Goal: Task Accomplishment & Management: Complete application form

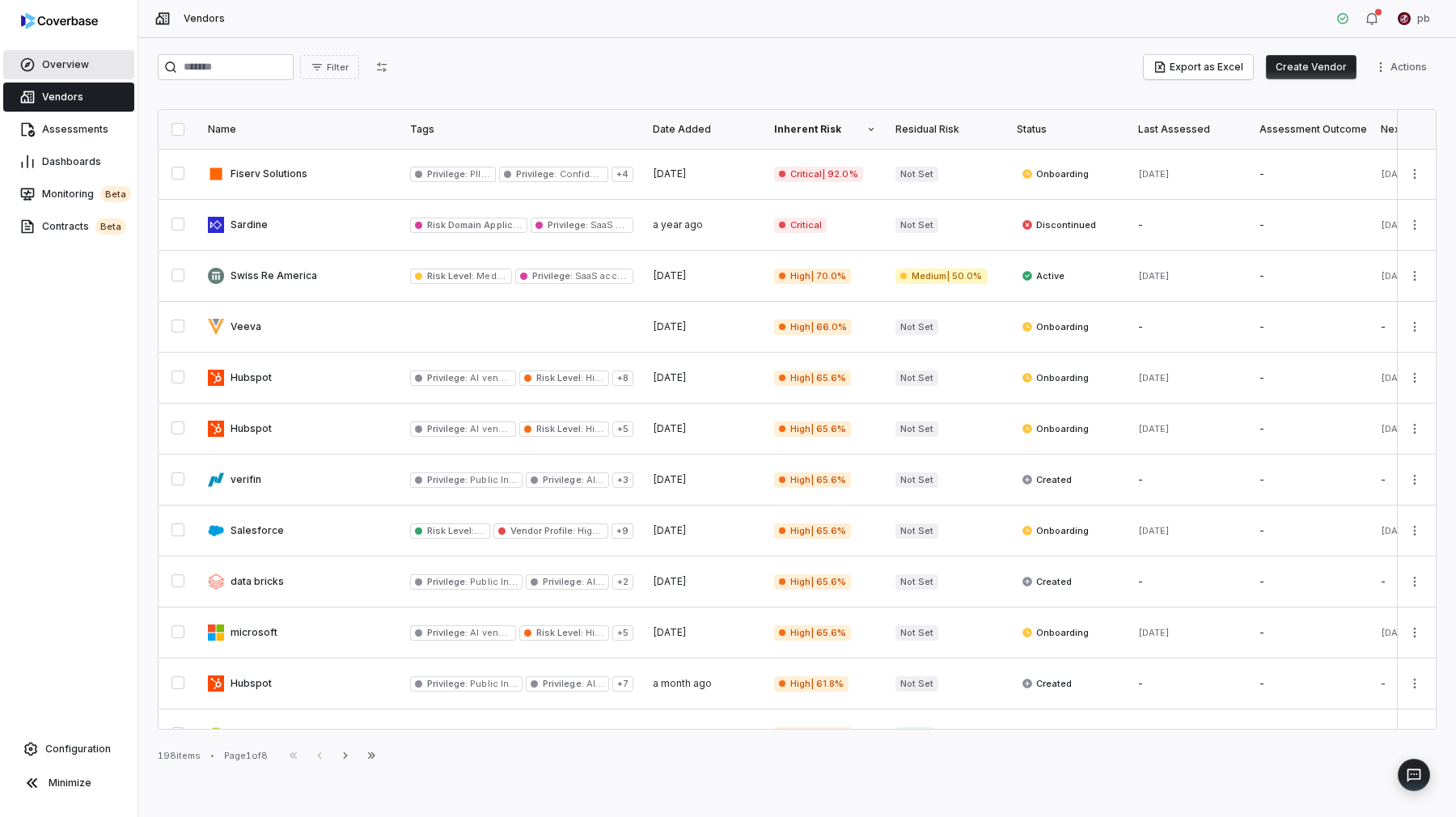
click at [83, 68] on span "Overview" at bounding box center [65, 65] width 47 height 13
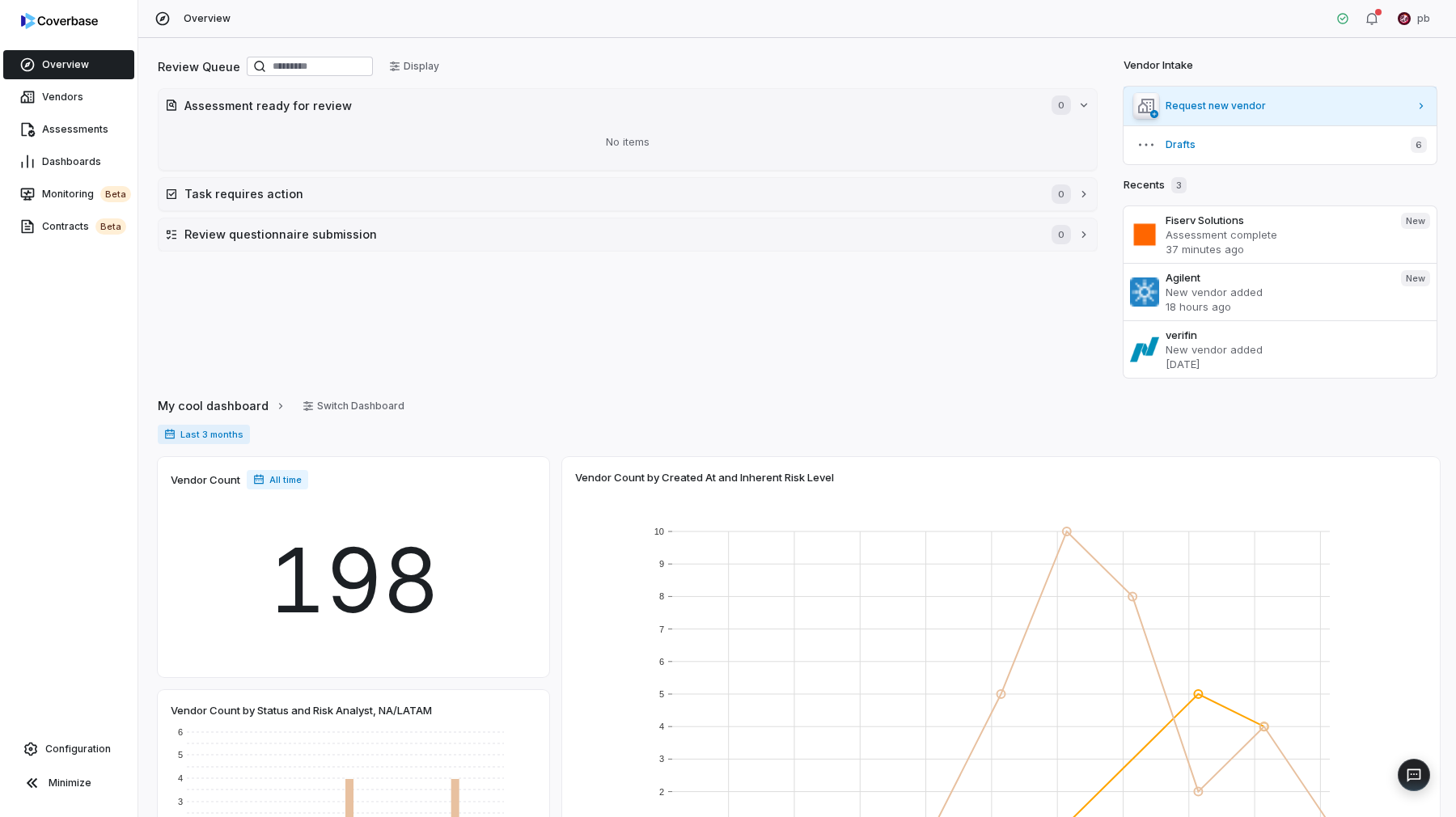
click at [1268, 113] on link "Request new vendor" at bounding box center [1280, 105] width 313 height 39
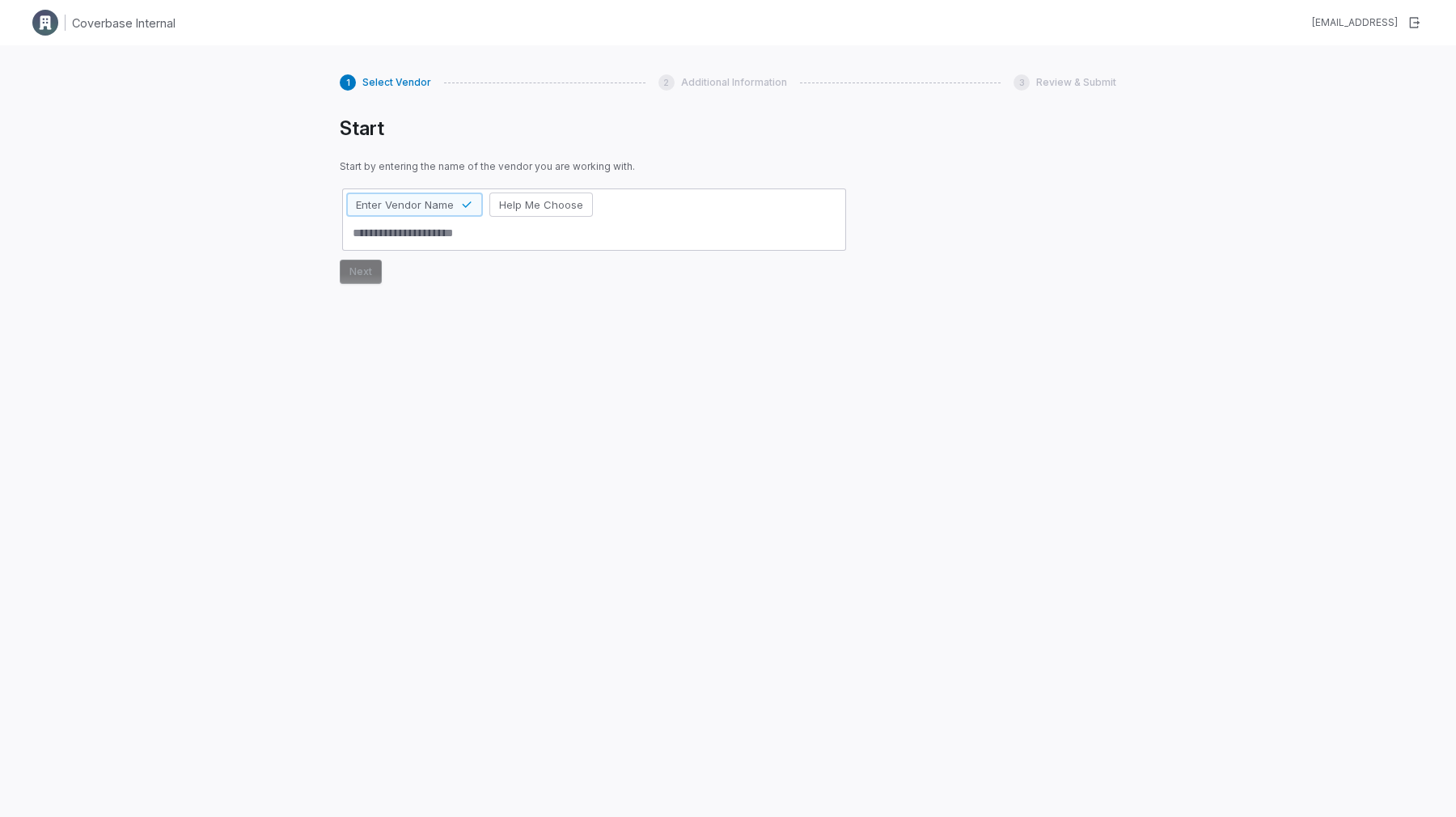
click at [573, 241] on textarea at bounding box center [594, 233] width 496 height 27
type textarea "*"
type textarea "***"
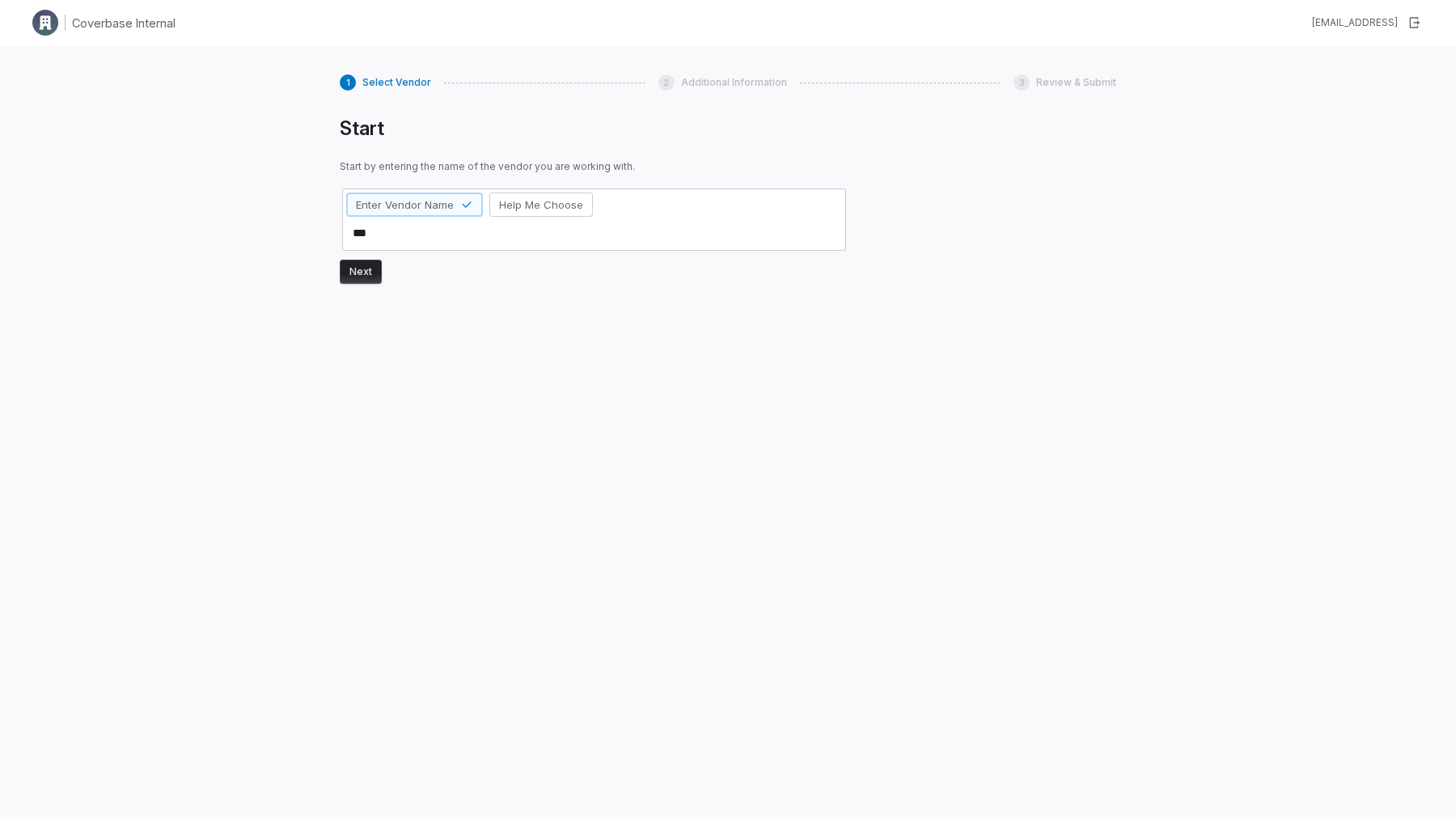
type textarea "*"
type textarea "****"
type textarea "*"
type textarea "*****"
type textarea "*"
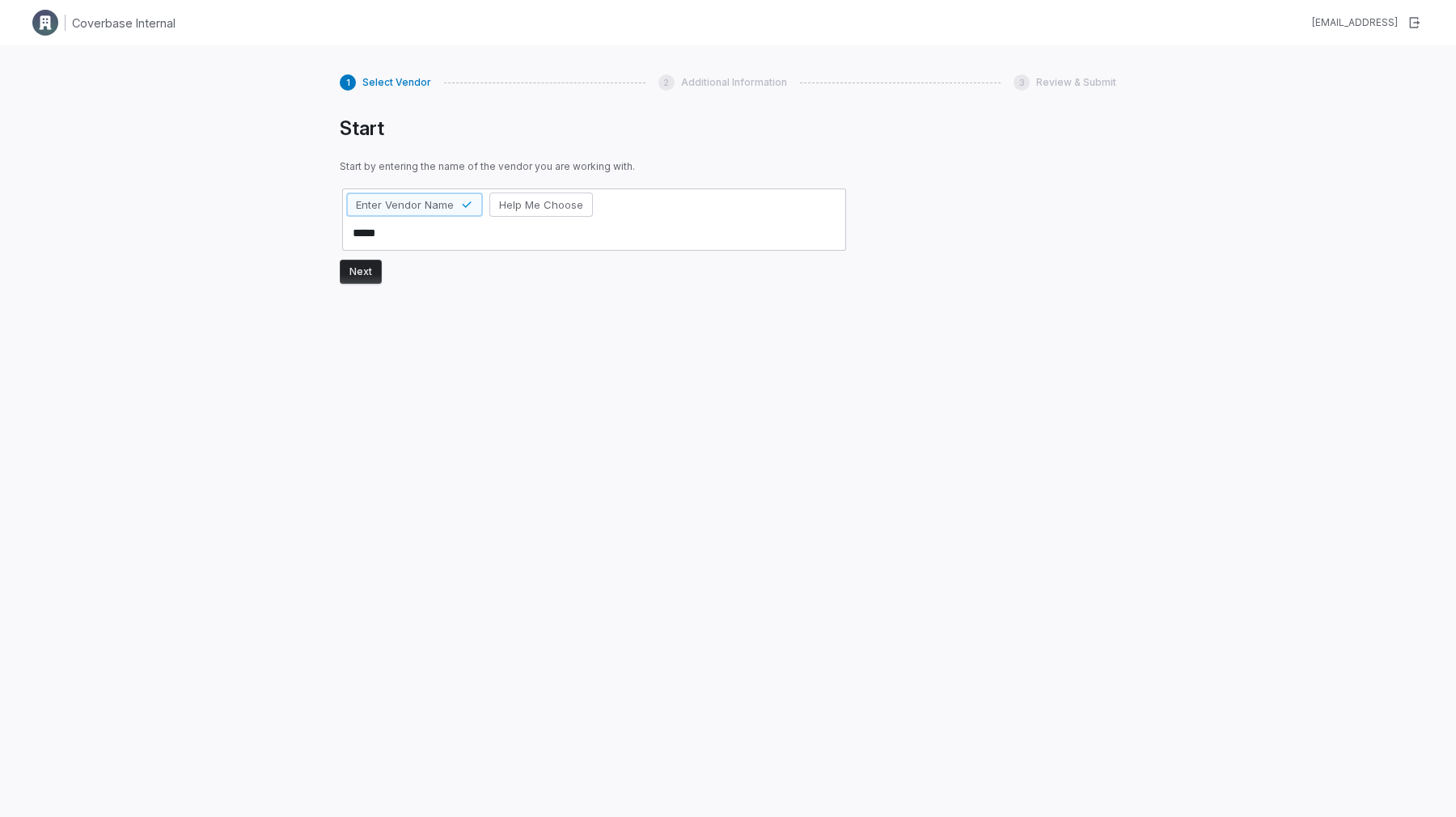
type textarea "******"
type textarea "*"
type textarea "*****"
type textarea "*"
type textarea "****"
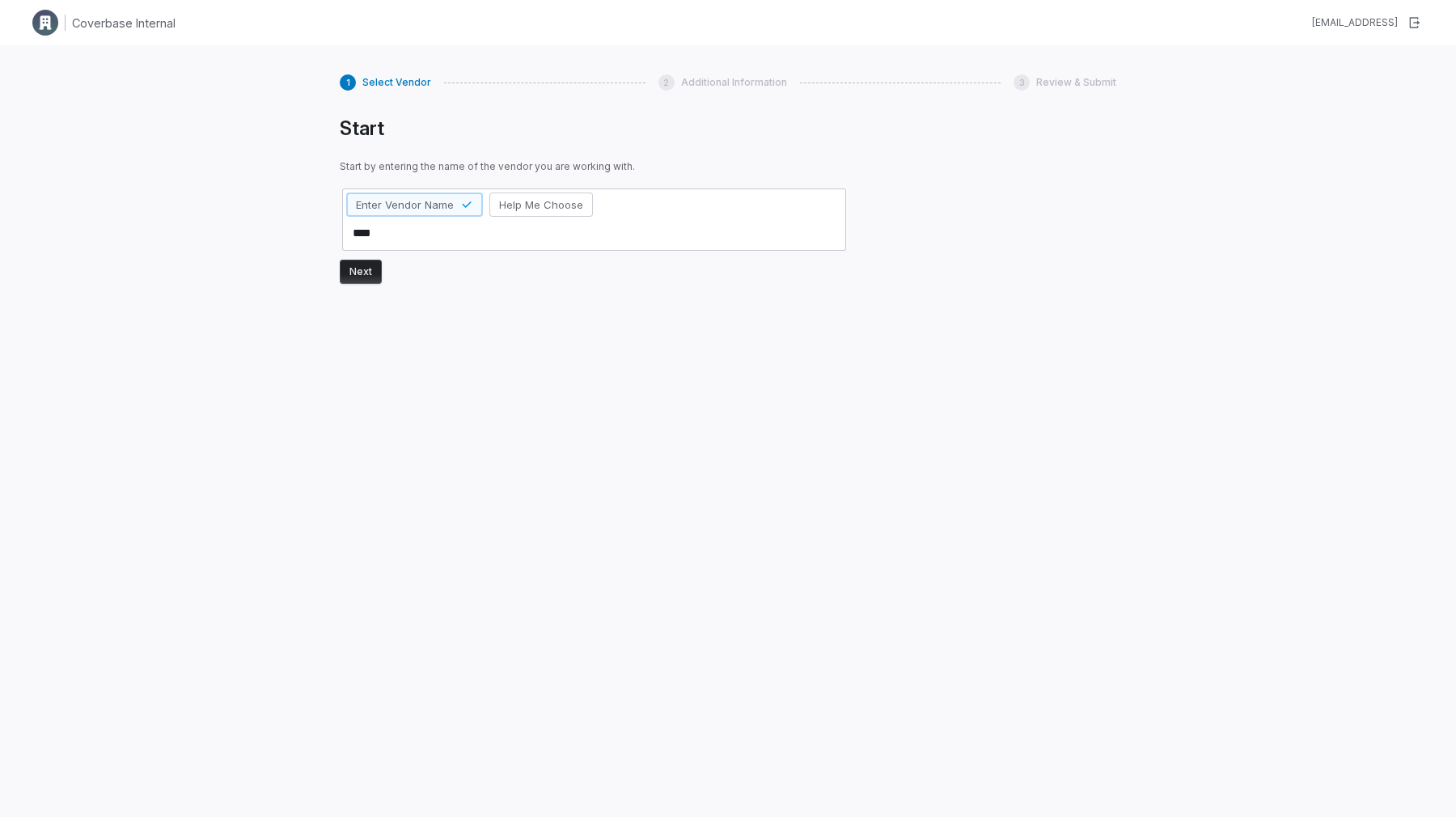
type textarea "*"
type textarea "***"
type textarea "*"
type textarea "**"
type textarea "*"
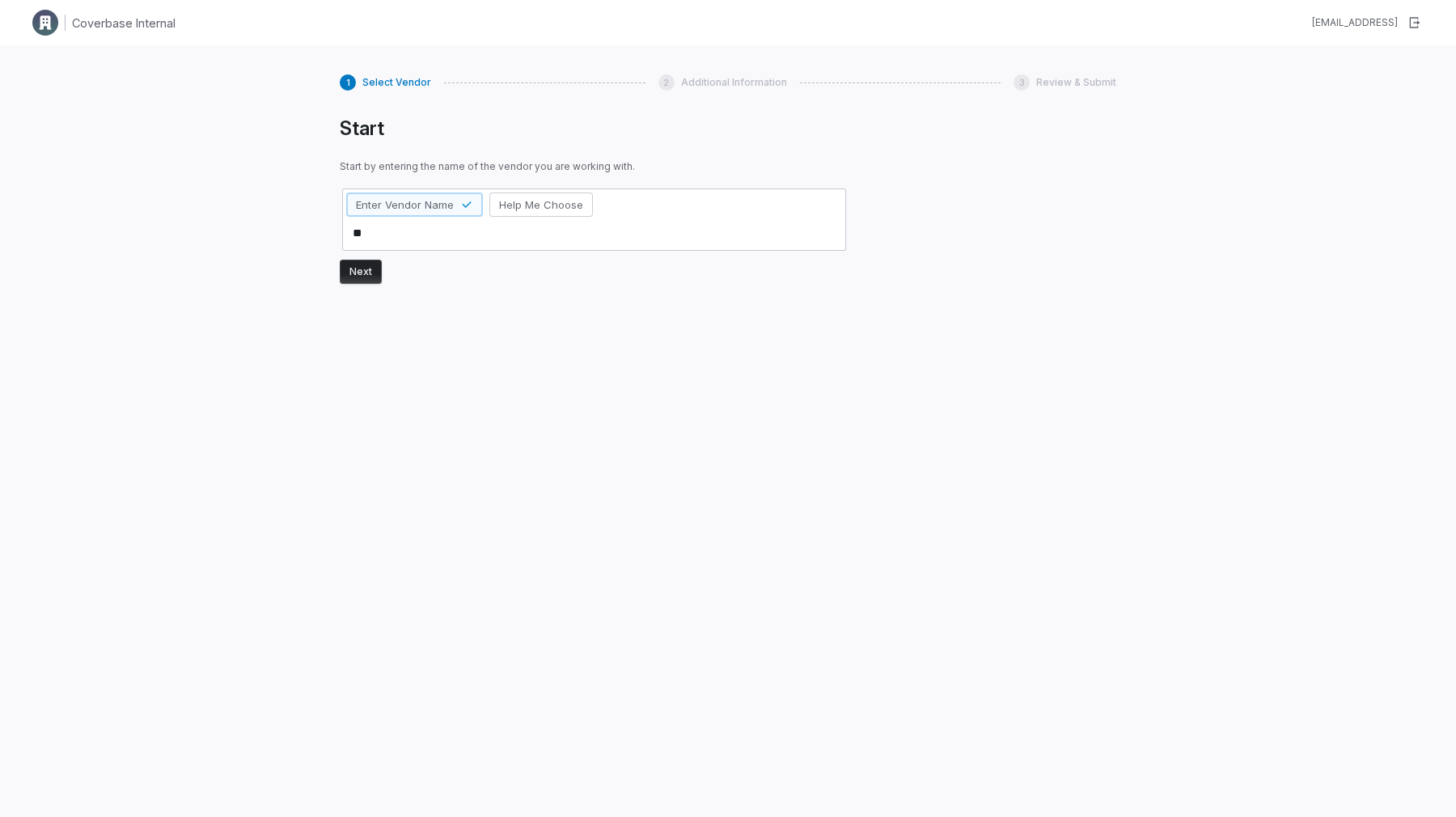
type textarea "***"
type textarea "*"
type textarea "****"
type textarea "*"
type textarea "*****"
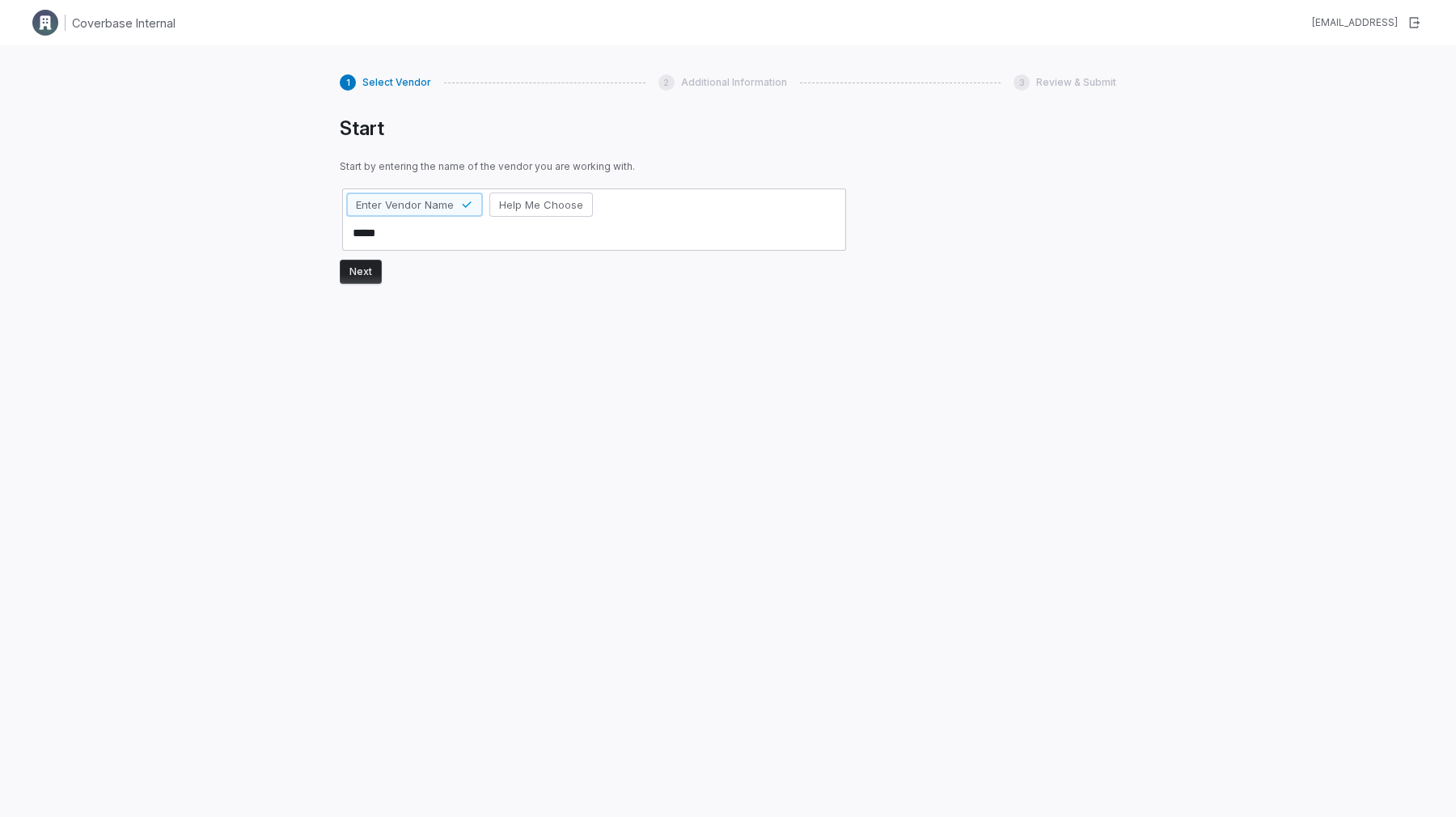
type textarea "*"
type textarea "******"
type textarea "*"
type textarea "*******"
type textarea "*"
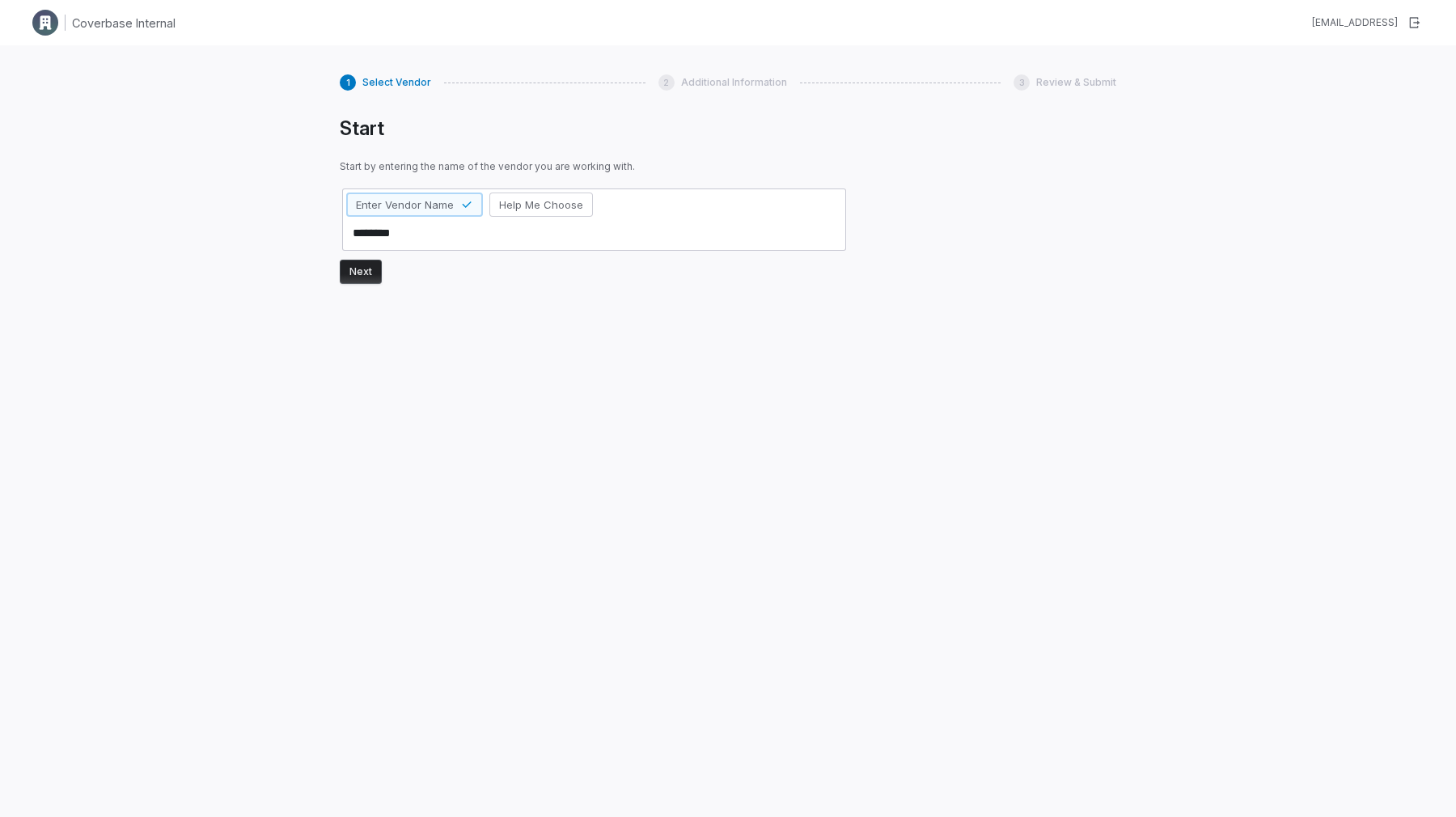
type textarea "********"
click at [363, 274] on button "Next" at bounding box center [361, 272] width 42 height 24
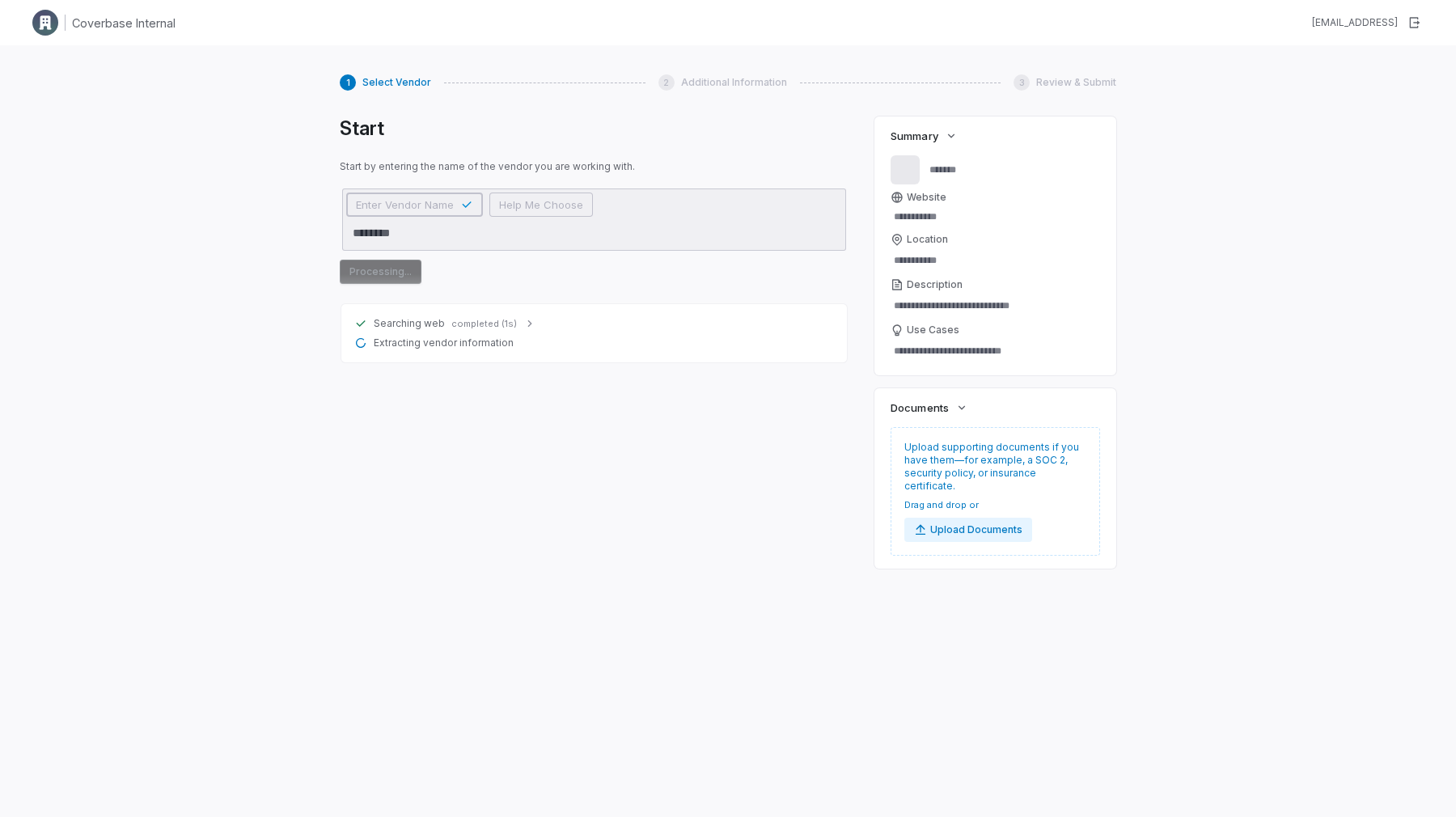
click at [505, 340] on span "Extracting vendor information" at bounding box center [444, 342] width 140 height 13
click at [505, 328] on span "completed (1s)" at bounding box center [484, 324] width 66 height 12
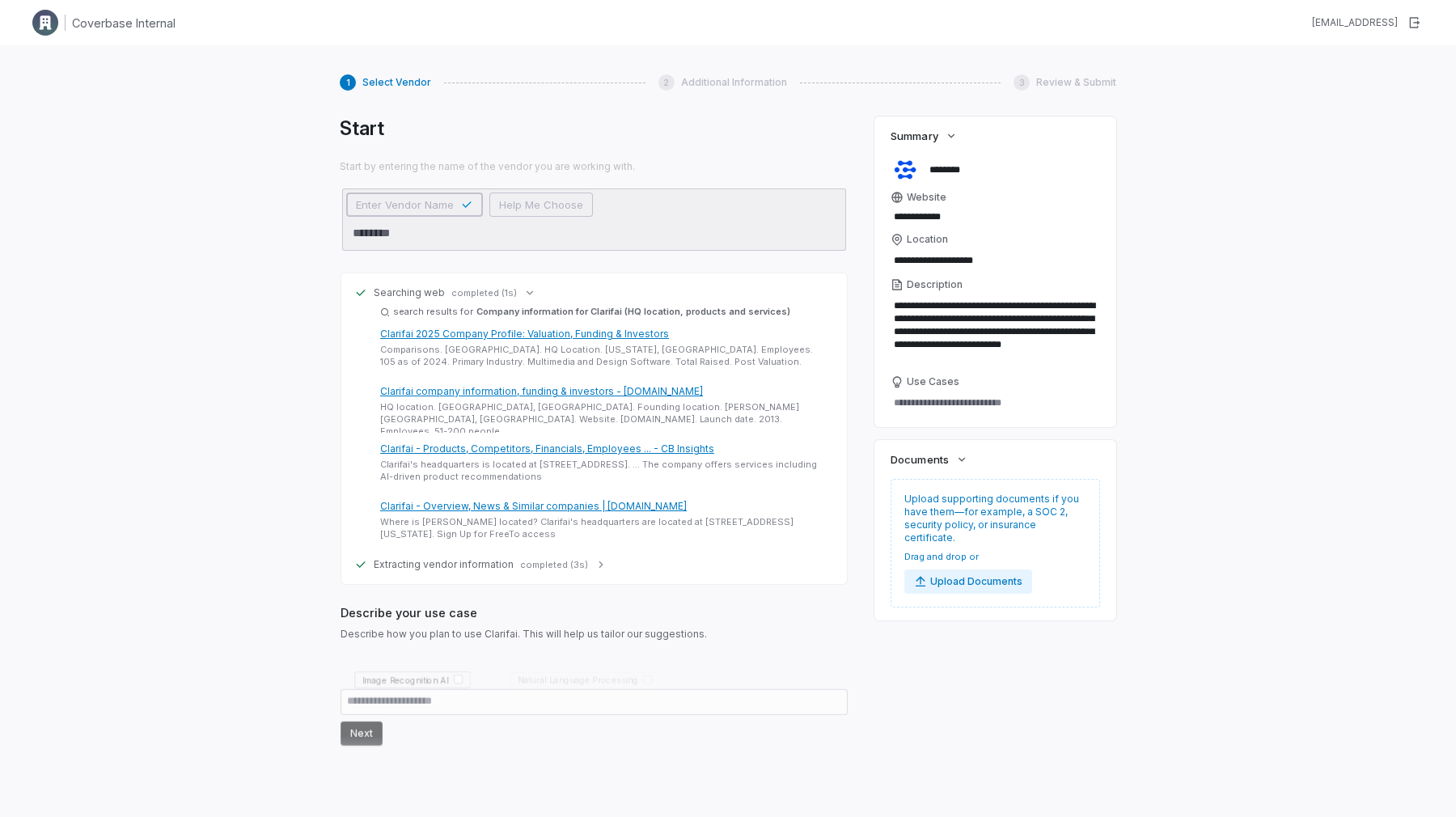
scroll to position [24, 0]
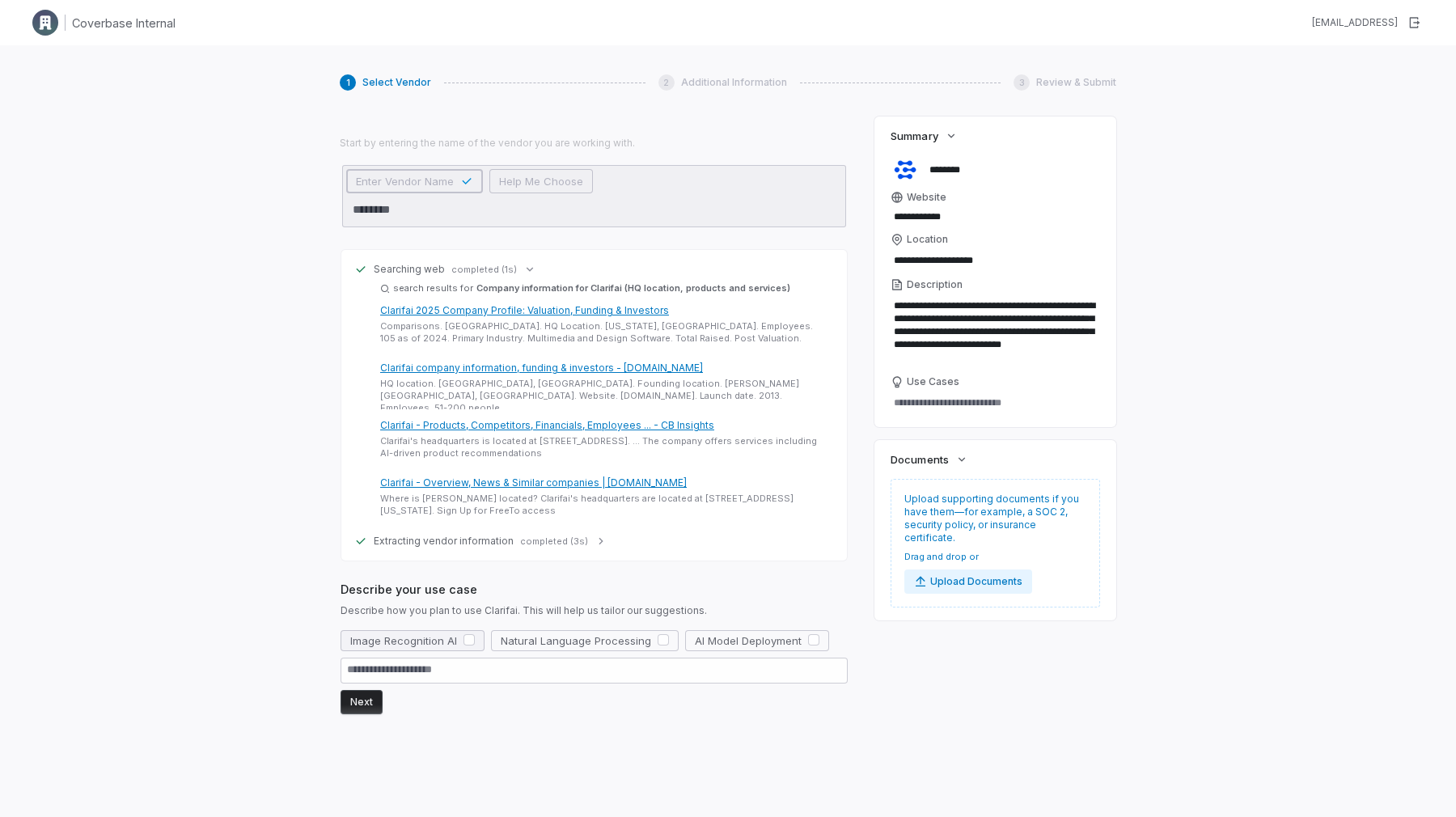
click at [427, 641] on span "Image Recognition AI" at bounding box center [403, 641] width 106 height 15
click at [357, 707] on button "Next" at bounding box center [361, 703] width 42 height 24
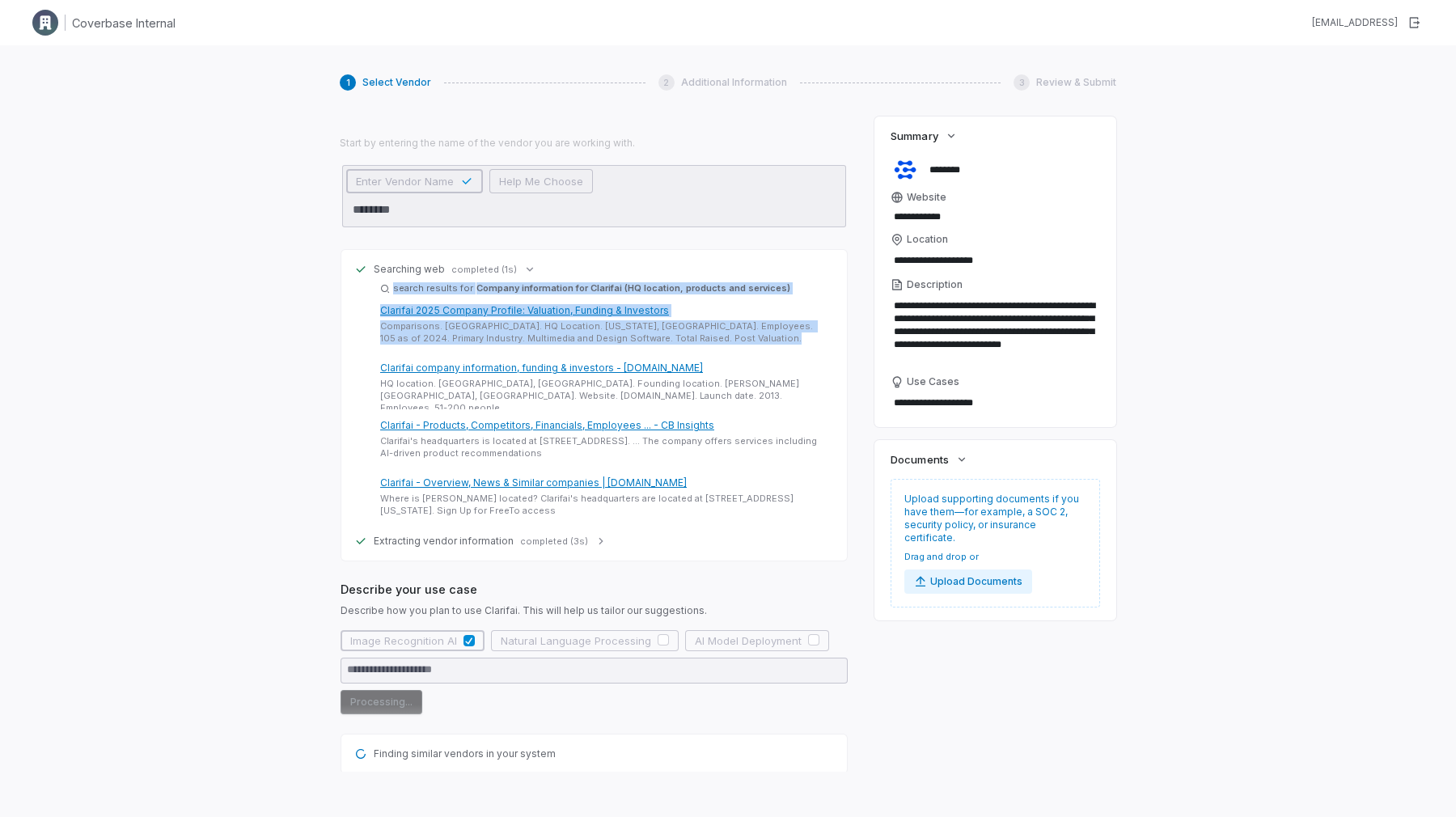
drag, startPoint x: 708, startPoint y: 357, endPoint x: 702, endPoint y: 269, distance: 88.2
click at [702, 269] on div "Searching web completed (1s) search results for Company information for Clarifa…" at bounding box center [594, 395] width 479 height 266
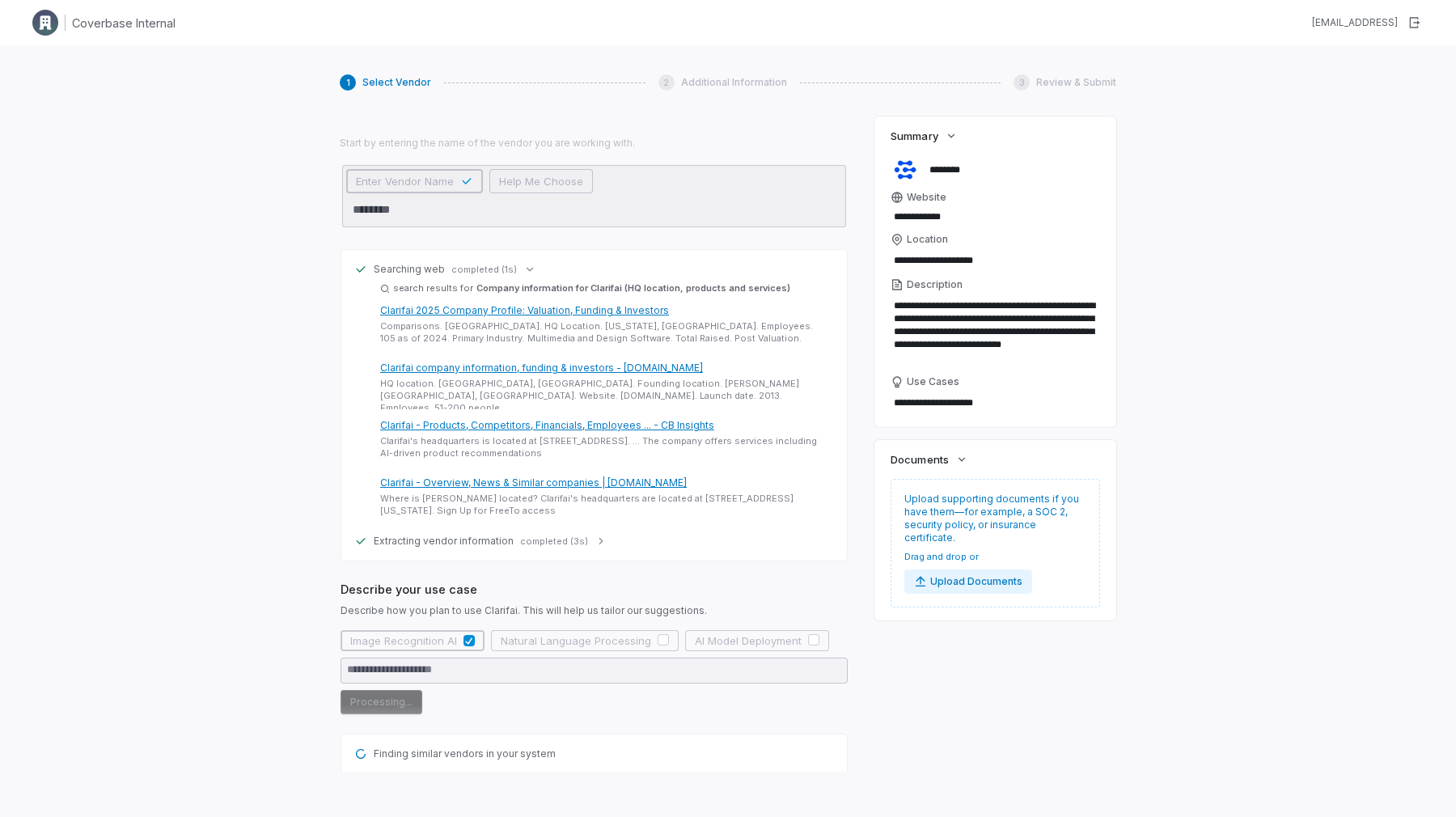
click at [702, 269] on div "Searching web completed (1s)" at bounding box center [594, 269] width 479 height 13
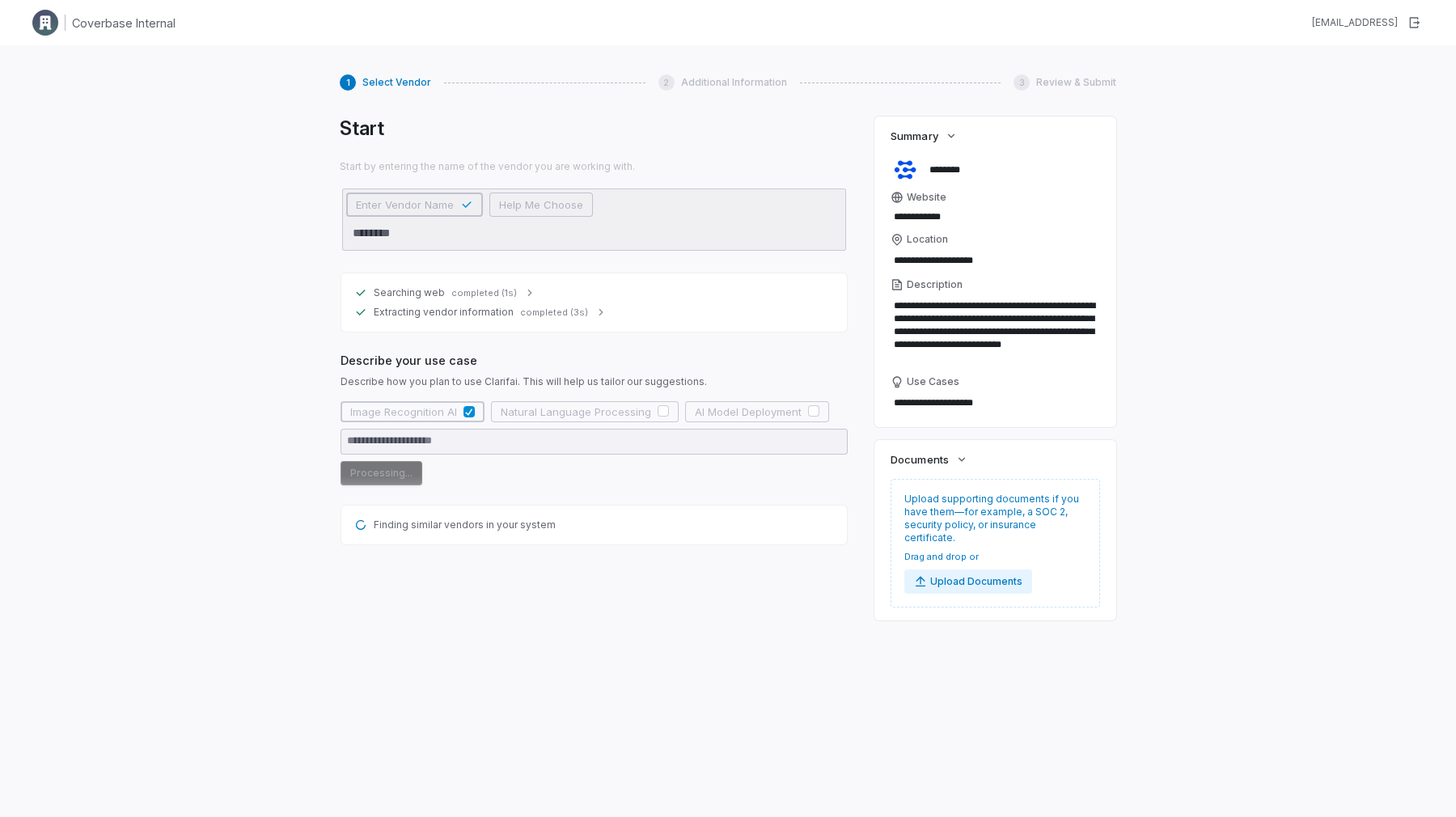
scroll to position [0, 0]
click at [700, 273] on div "Searching web completed (1s) Extracting vendor information completed (3s)" at bounding box center [594, 303] width 507 height 60
click at [503, 280] on div "Searching web completed (1s) Extracting vendor information completed (3s)" at bounding box center [594, 303] width 507 height 60
click at [503, 287] on div "Searching web completed (1s)" at bounding box center [594, 293] width 479 height 13
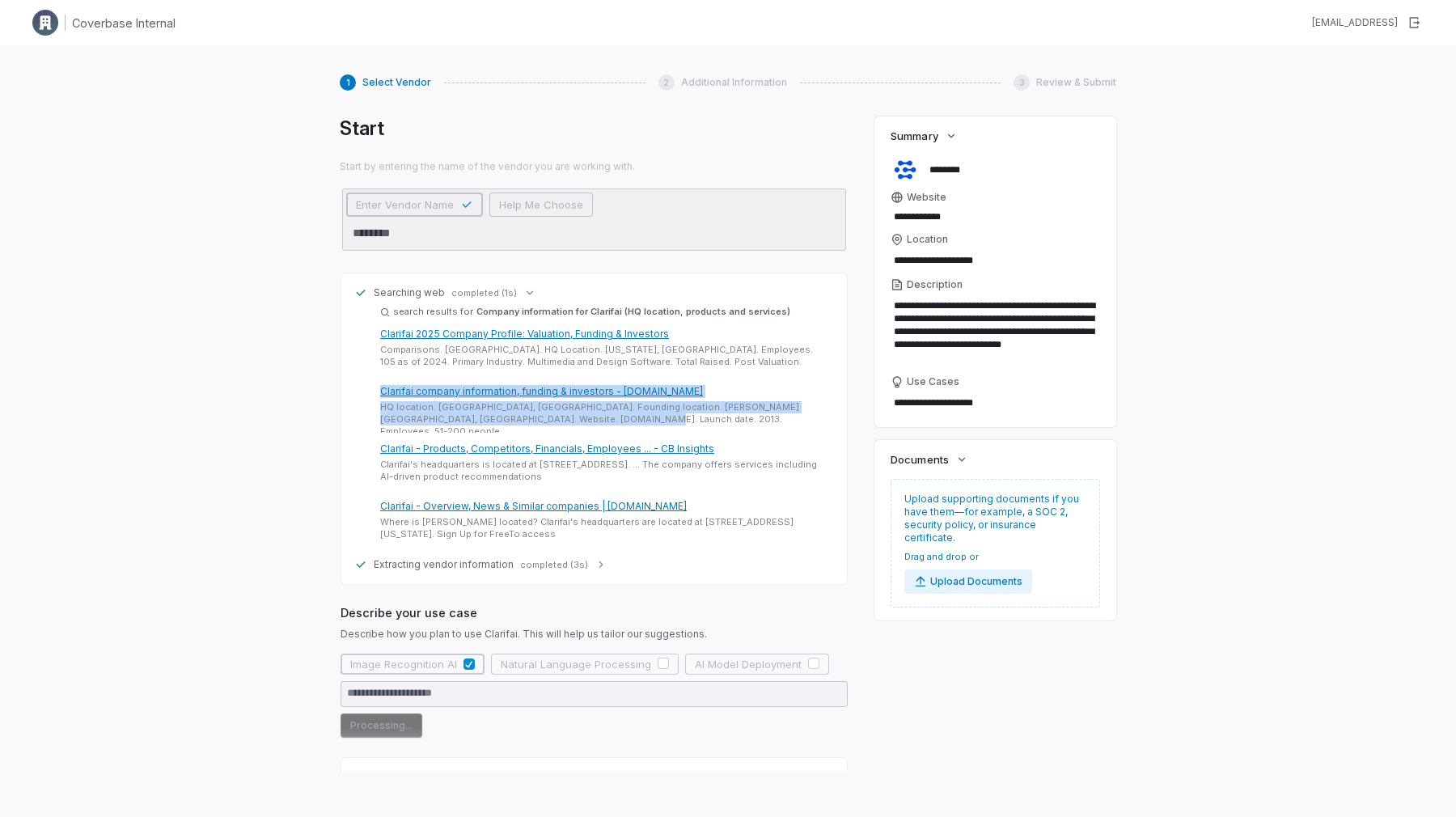
drag, startPoint x: 538, startPoint y: 421, endPoint x: 538, endPoint y: 377, distance: 44.0
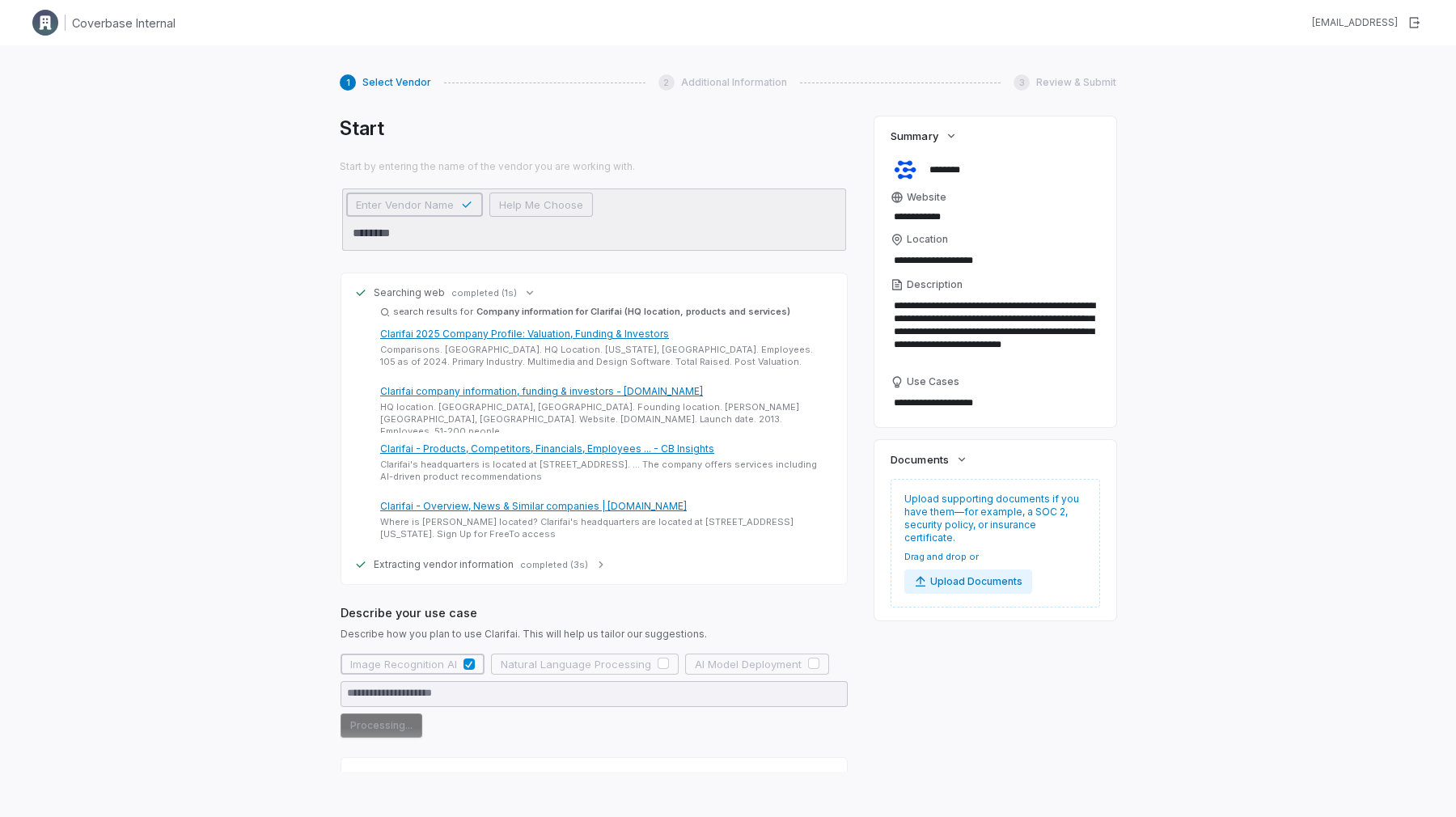
click at [538, 371] on div "Comparisons. [GEOGRAPHIC_DATA]. HQ Location. [US_STATE], [GEOGRAPHIC_DATA]. Emp…" at bounding box center [604, 360] width 448 height 32
click at [1087, 220] on icon at bounding box center [1088, 217] width 7 height 7
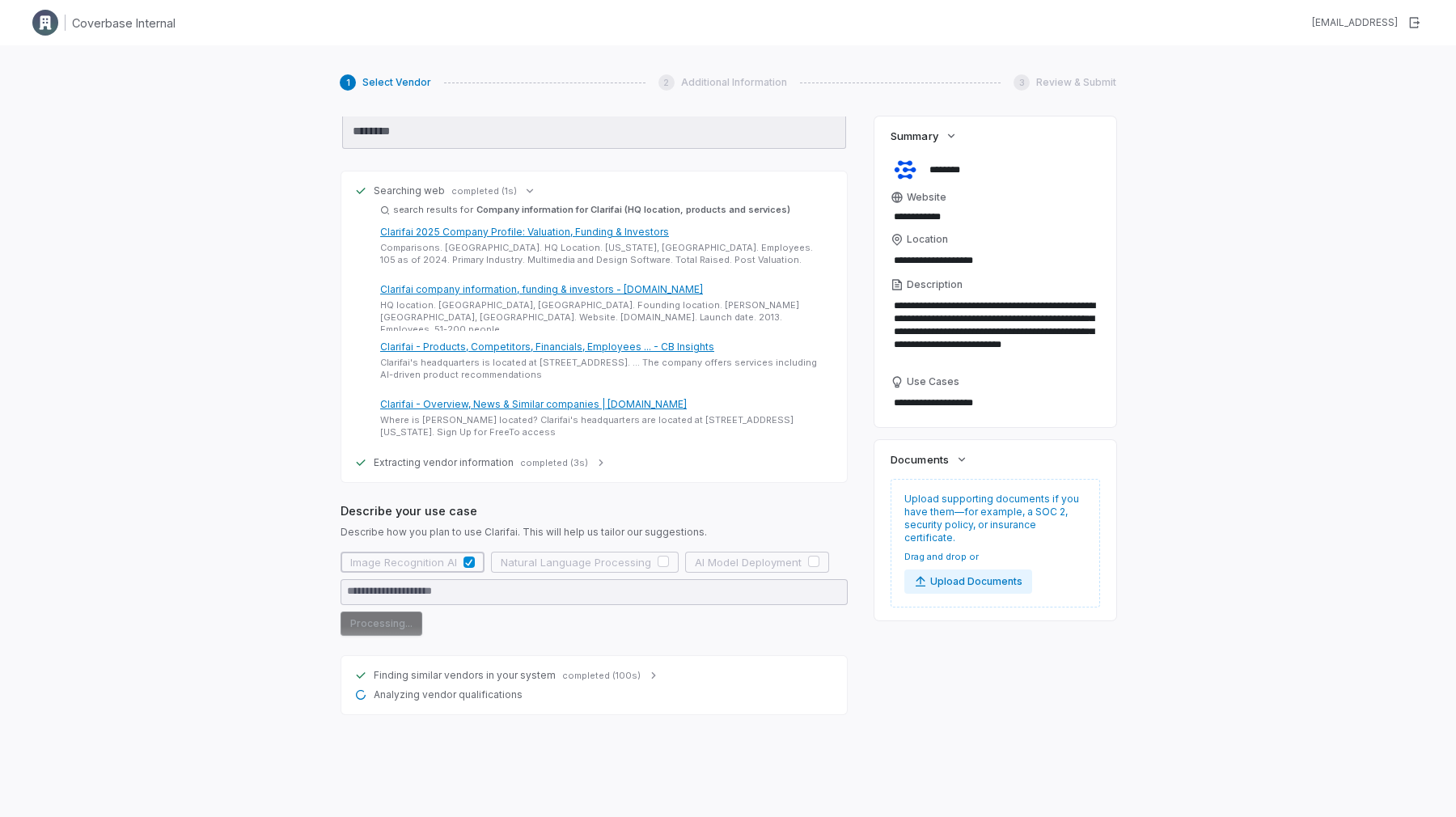
click at [505, 704] on div "Finding similar vendors in your system completed (100s) Analyzing vendor qualif…" at bounding box center [594, 686] width 507 height 60
click at [508, 693] on span "Analyzing vendor qualifications" at bounding box center [449, 695] width 149 height 13
click at [624, 675] on span "completed (100s)" at bounding box center [601, 676] width 79 height 12
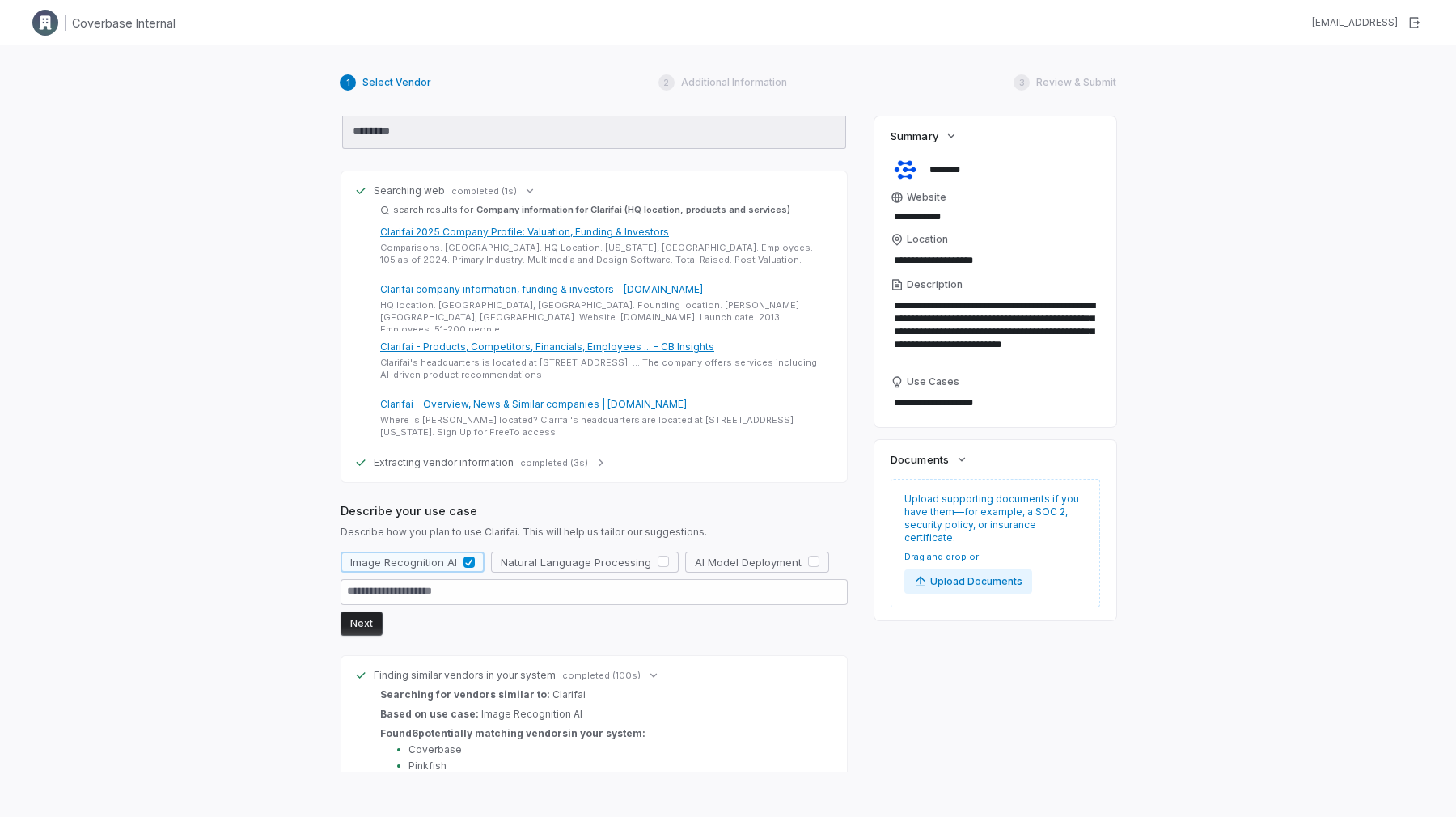
click at [623, 670] on span "completed (100s)" at bounding box center [601, 676] width 79 height 12
click at [605, 677] on span "completed (100s)" at bounding box center [601, 676] width 79 height 12
click at [581, 656] on div "Finding similar vendors in your system completed (100s) Analyzing vendor qualif…" at bounding box center [594, 686] width 507 height 60
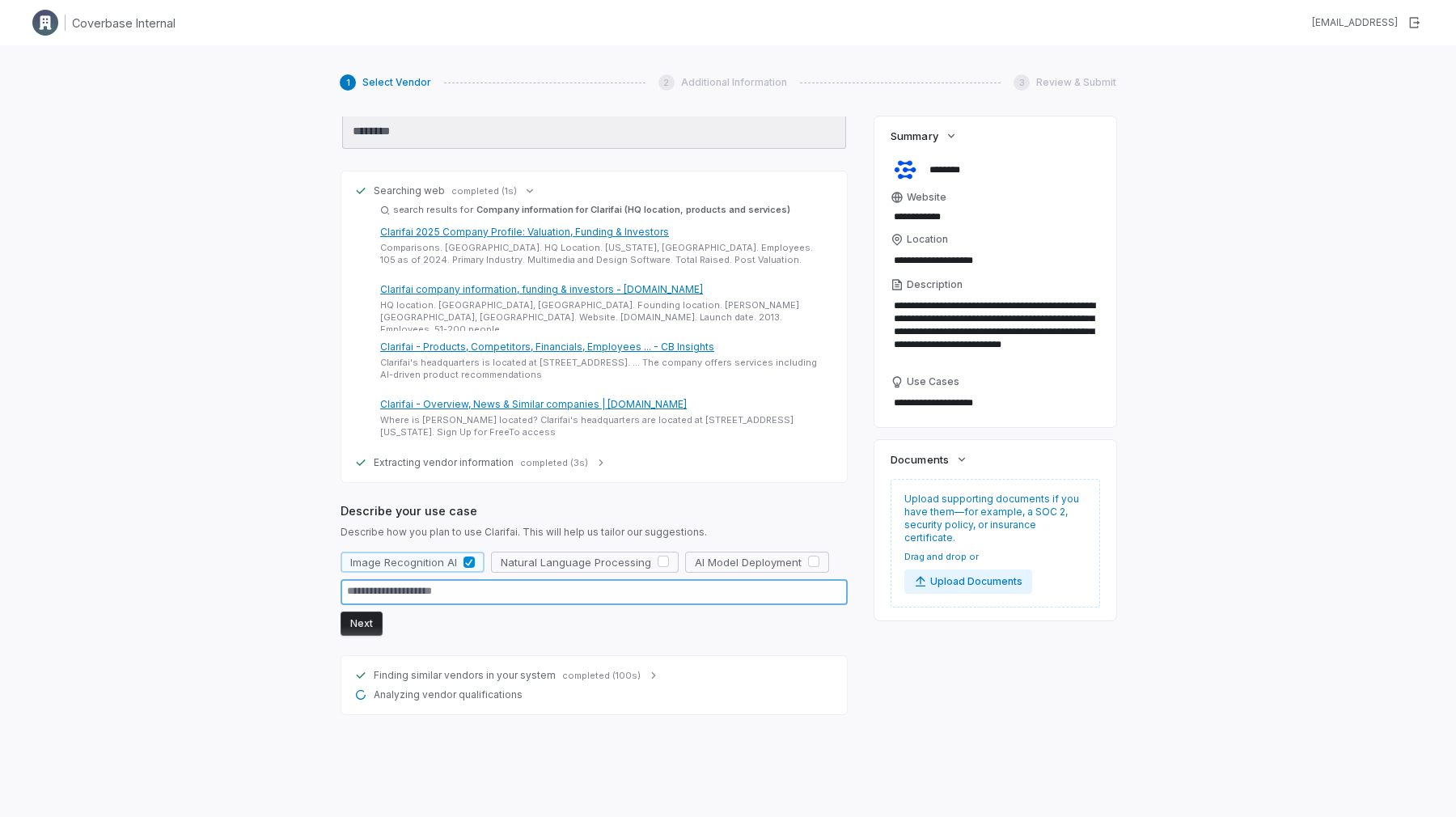
click at [436, 591] on textarea at bounding box center [594, 592] width 507 height 26
click at [451, 621] on form "Image Recognition AI Natural Language Processing AI Model Deployment Next" at bounding box center [594, 594] width 507 height 85
click at [451, 600] on textarea at bounding box center [594, 592] width 507 height 26
click at [573, 676] on span "completed (100s)" at bounding box center [601, 676] width 79 height 12
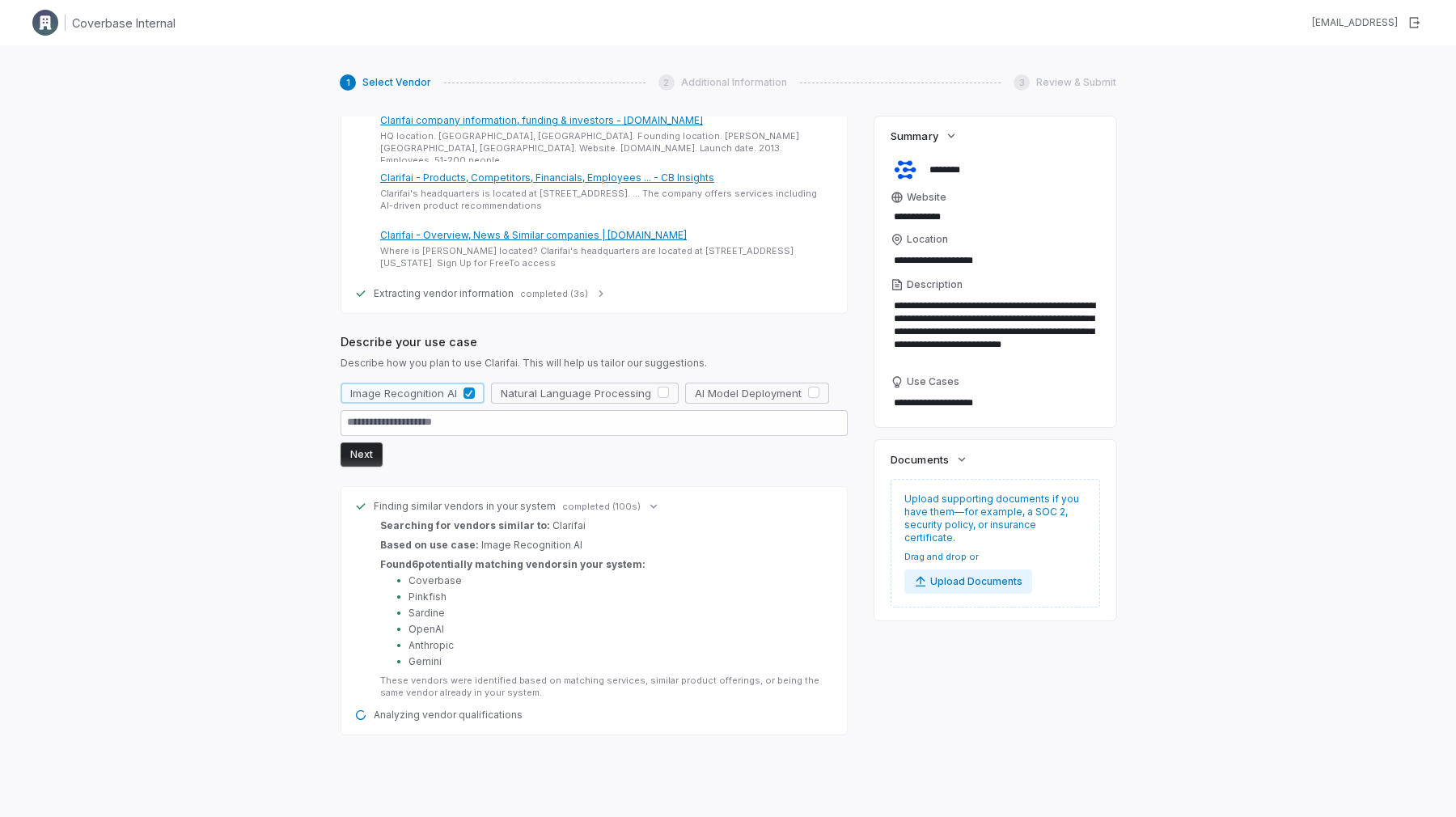
scroll to position [292, 0]
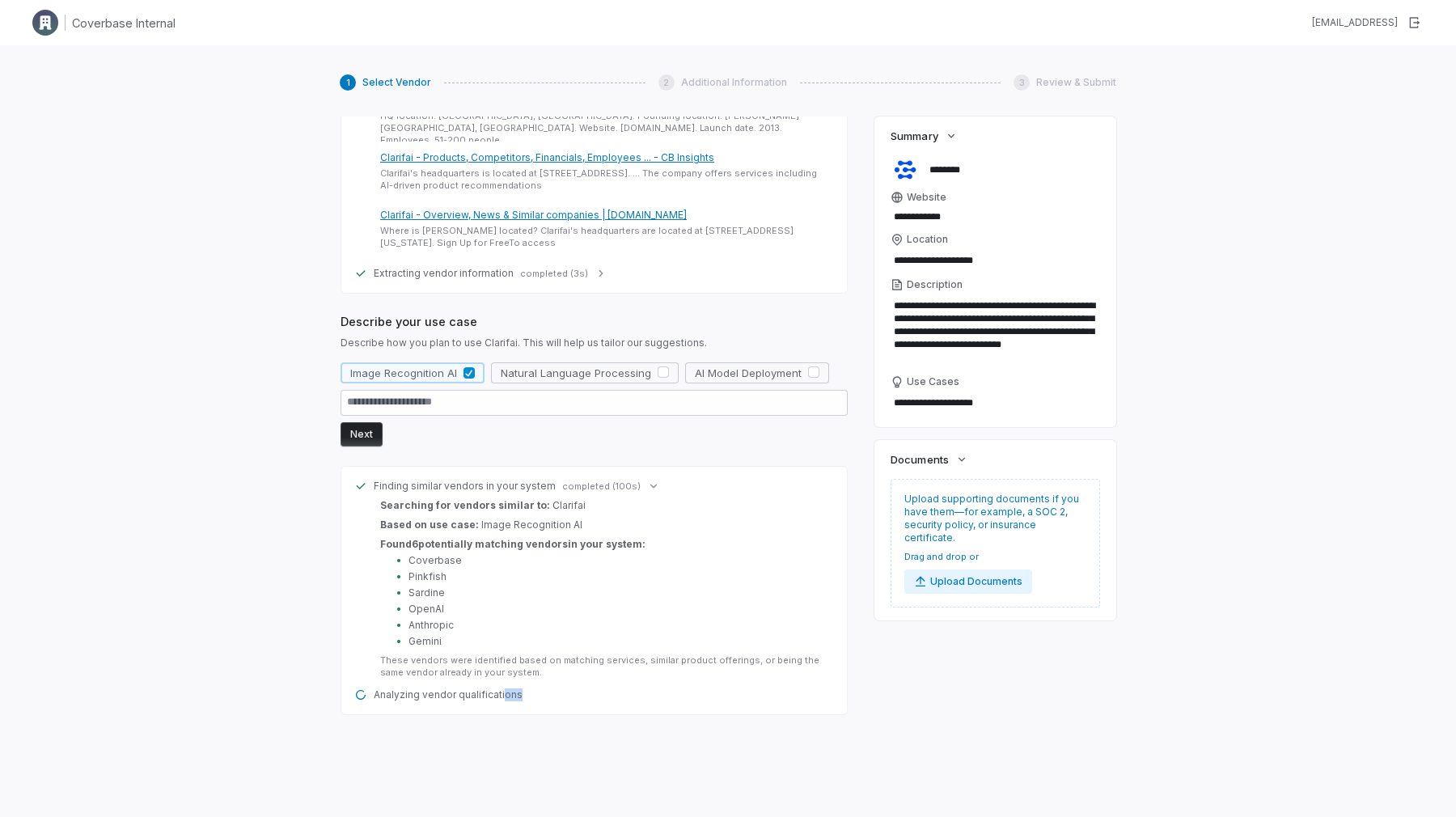
drag, startPoint x: 569, startPoint y: 700, endPoint x: 503, endPoint y: 697, distance: 66.1
click at [503, 697] on div "Analyzing vendor qualifications" at bounding box center [594, 695] width 479 height 13
click at [503, 697] on span "Analyzing vendor qualifications" at bounding box center [449, 695] width 149 height 13
click at [536, 402] on textarea at bounding box center [594, 403] width 507 height 26
click at [543, 439] on form "Image Recognition AI Natural Language Processing AI Model Deployment Next" at bounding box center [594, 404] width 507 height 85
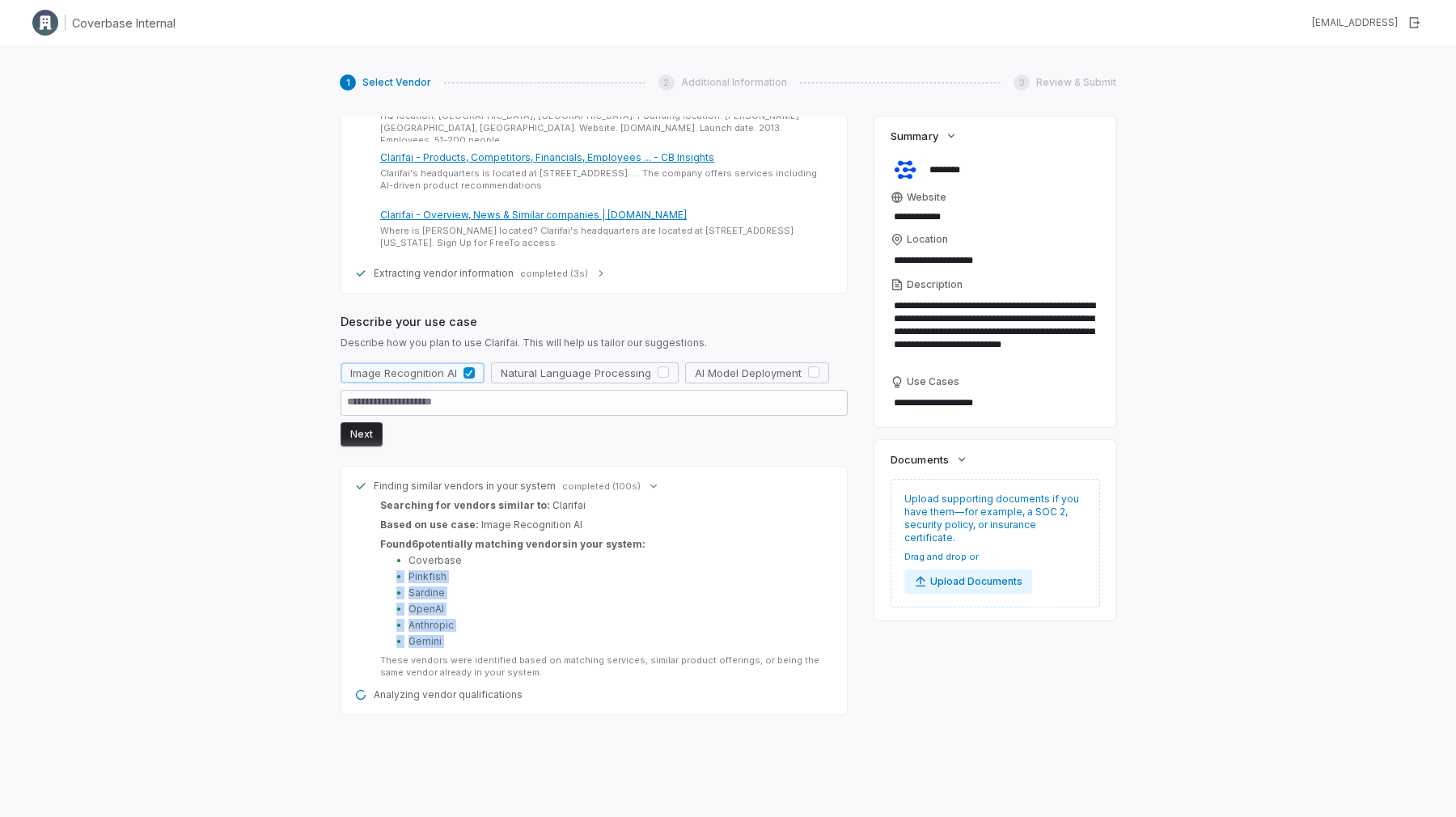
drag, startPoint x: 521, startPoint y: 650, endPoint x: 486, endPoint y: 560, distance: 96.6
click at [486, 560] on div "Found 6 potentially matching vendor s in your system: • Coverbase • Pinkfish • …" at bounding box center [604, 609] width 448 height 141
click at [486, 560] on li "• Coverbase" at bounding box center [613, 560] width 432 height 13
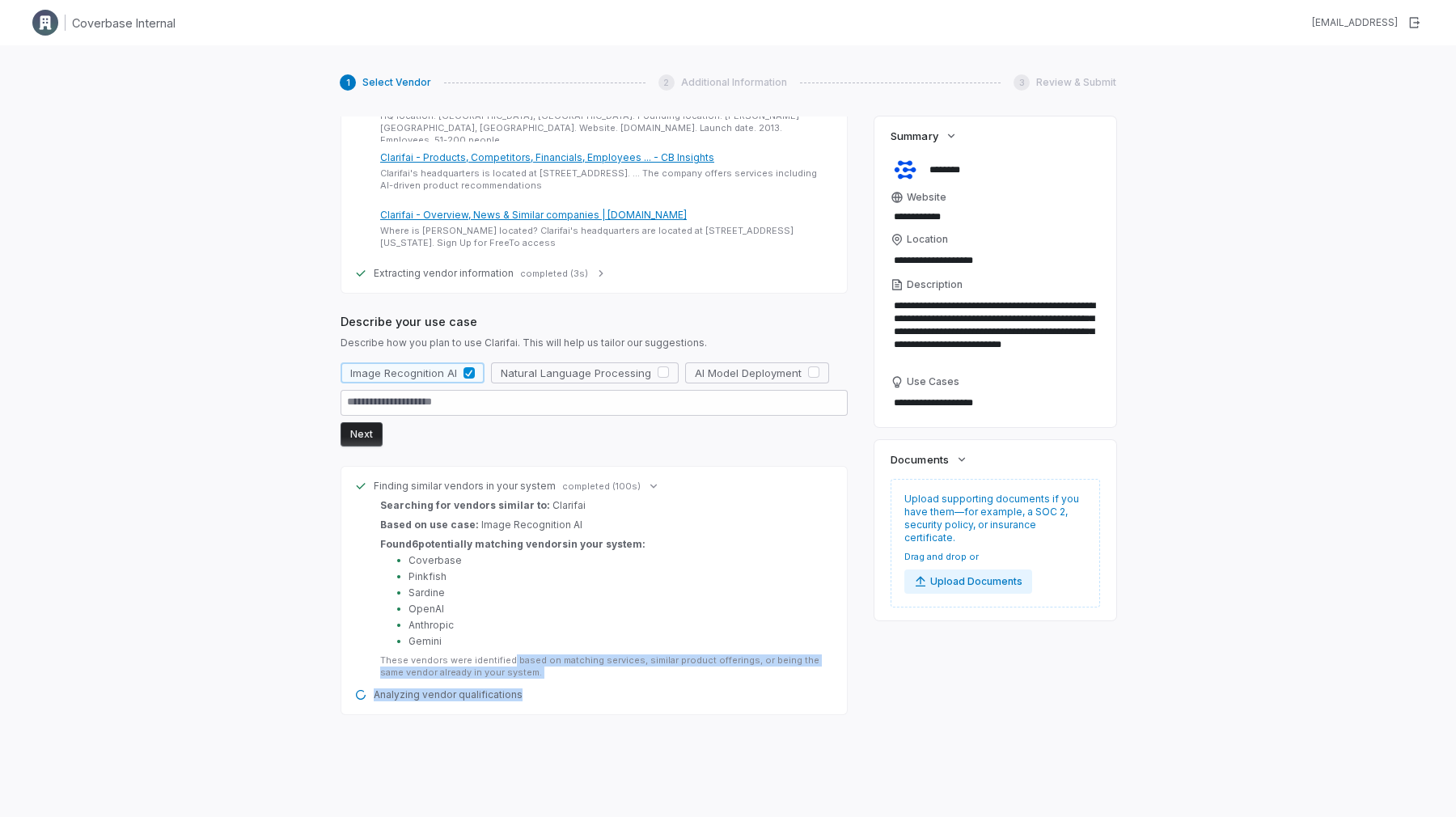
drag, startPoint x: 542, startPoint y: 757, endPoint x: 505, endPoint y: 653, distance: 110.4
click at [505, 653] on div "Start Start by entering the name of the vendor you are working with. Enter Vend…" at bounding box center [595, 444] width 509 height 656
click at [505, 653] on div "Found 6 potentially matching vendor s in your system: • Coverbase • Pinkfish • …" at bounding box center [604, 609] width 448 height 141
drag, startPoint x: 567, startPoint y: 719, endPoint x: 539, endPoint y: 636, distance: 87.6
click at [539, 636] on div "Searching web completed (1s) search results for Company information for Clarifa…" at bounding box center [595, 348] width 509 height 773
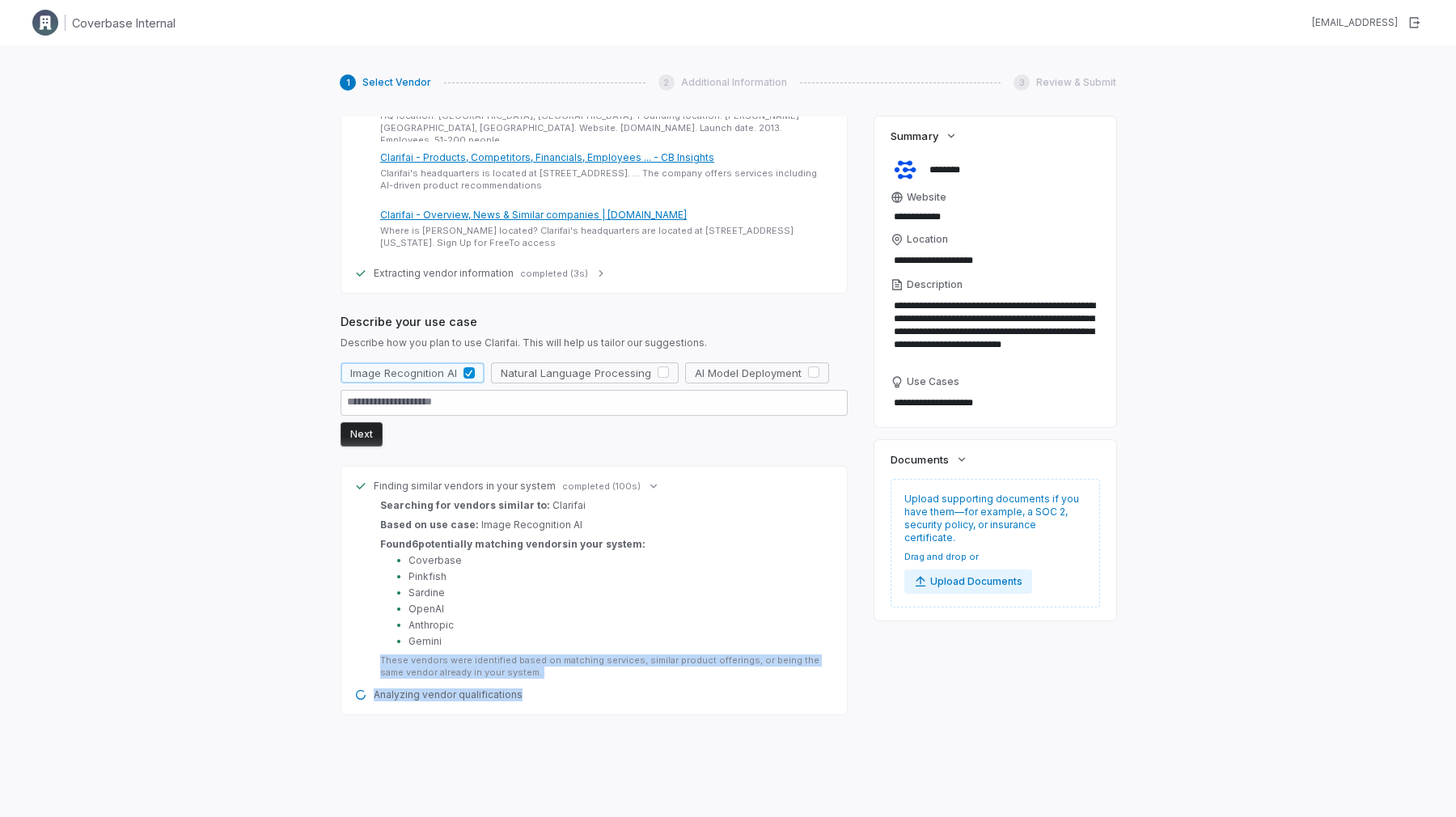
click at [539, 636] on li "• Gemini" at bounding box center [613, 641] width 432 height 13
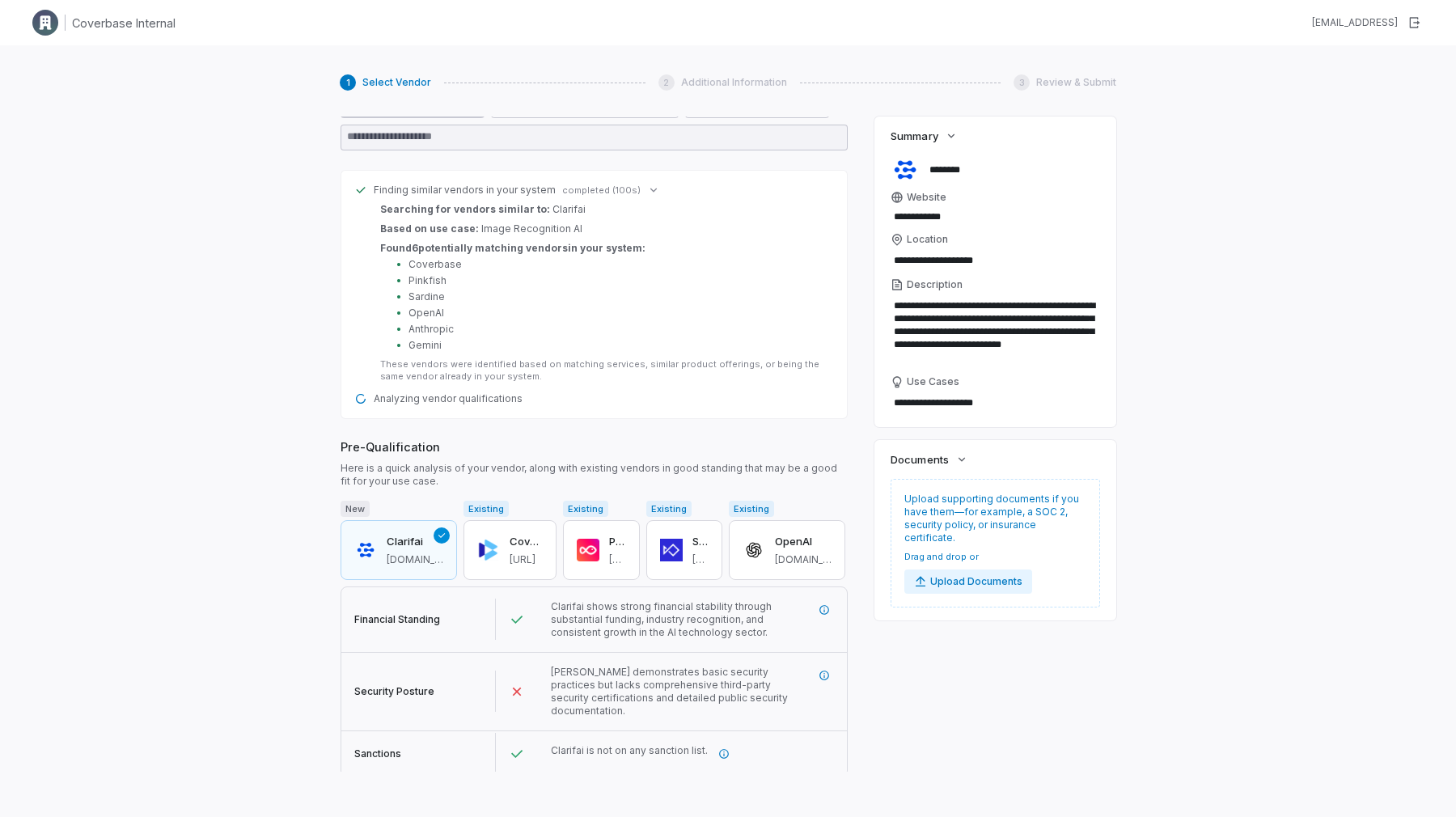
scroll to position [637, 0]
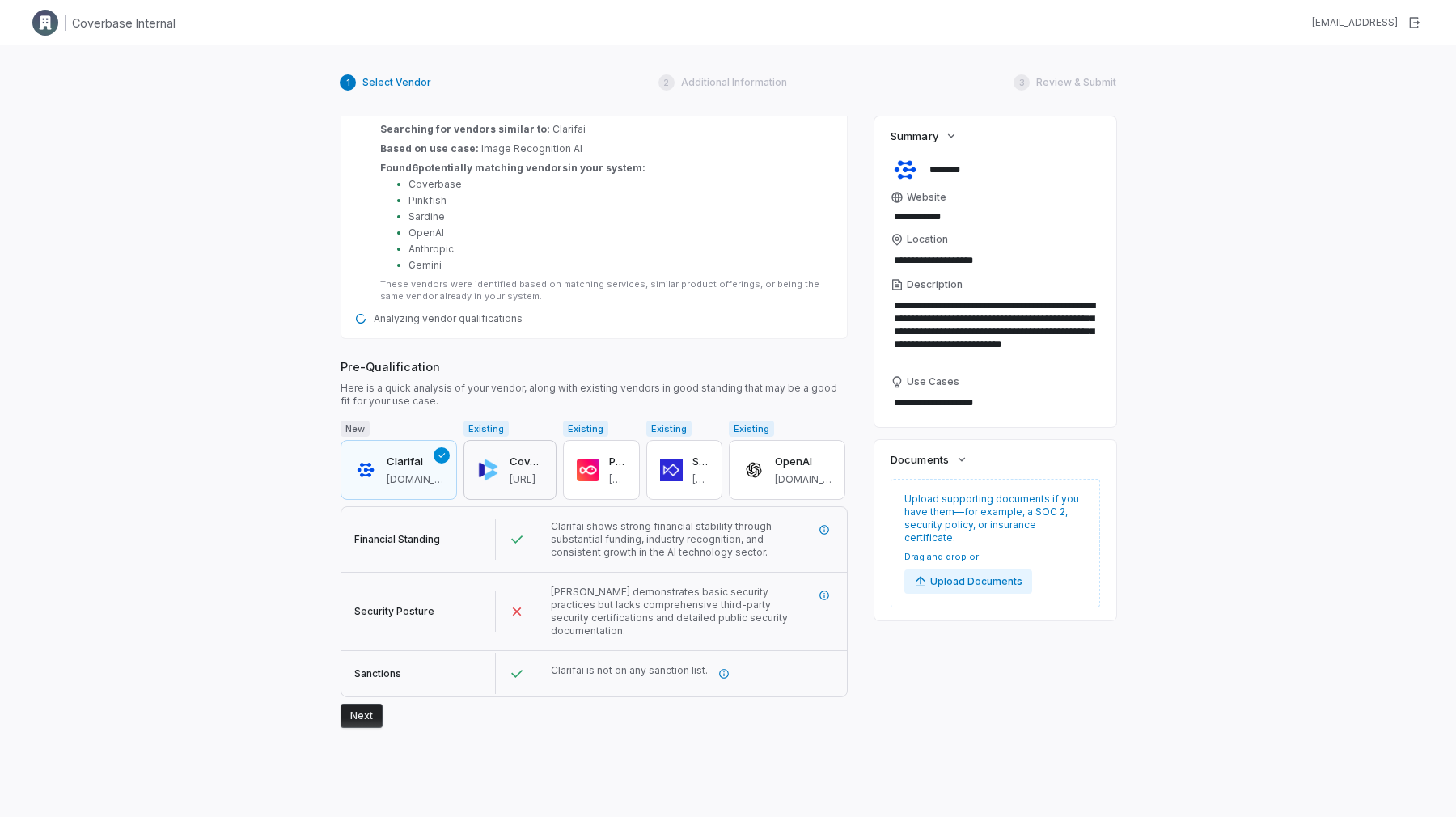
click at [501, 460] on button "Coverbase [URL]" at bounding box center [510, 470] width 93 height 60
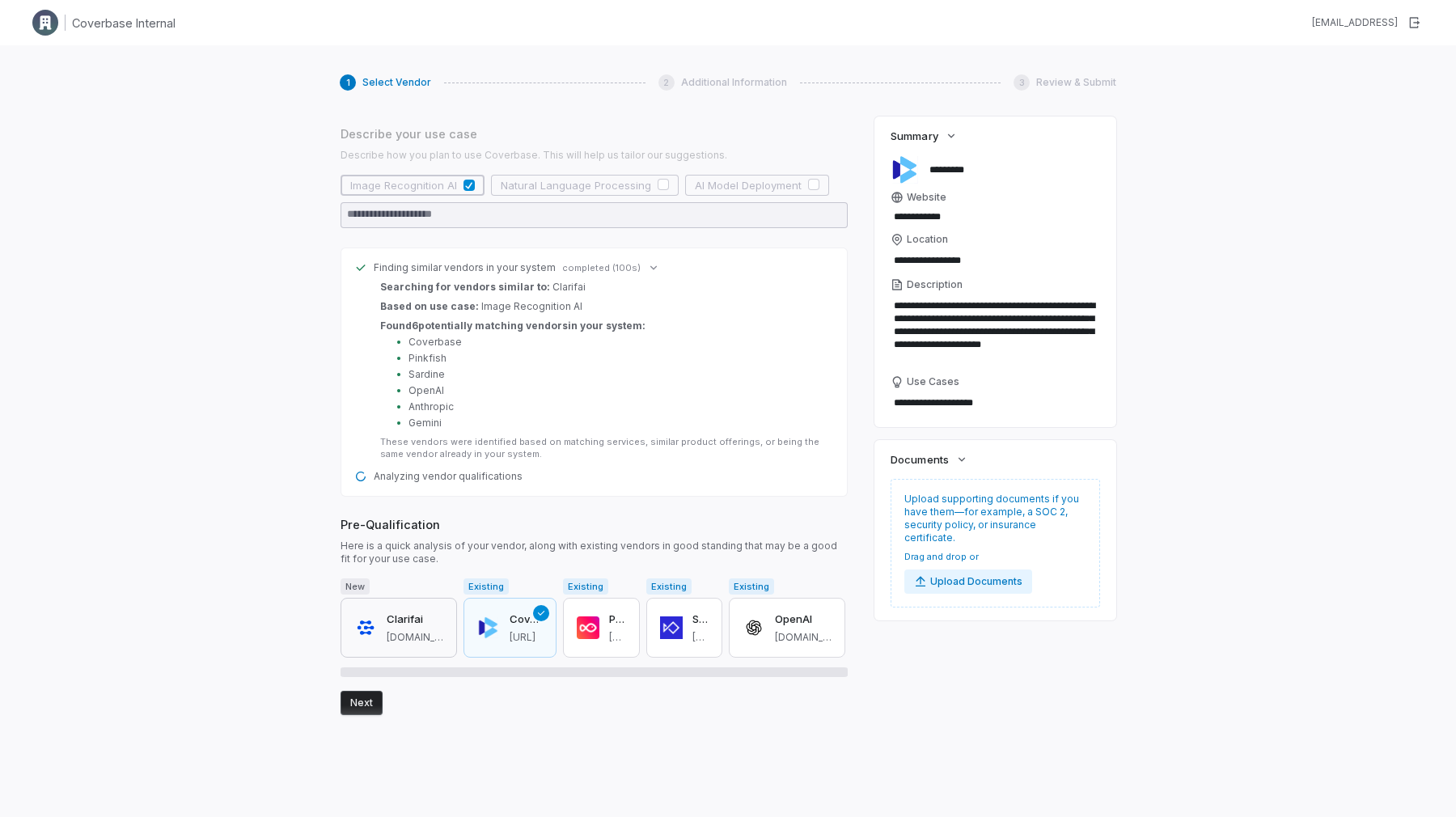
click at [384, 598] on button "Clarifai [DOMAIN_NAME]" at bounding box center [398, 628] width 116 height 60
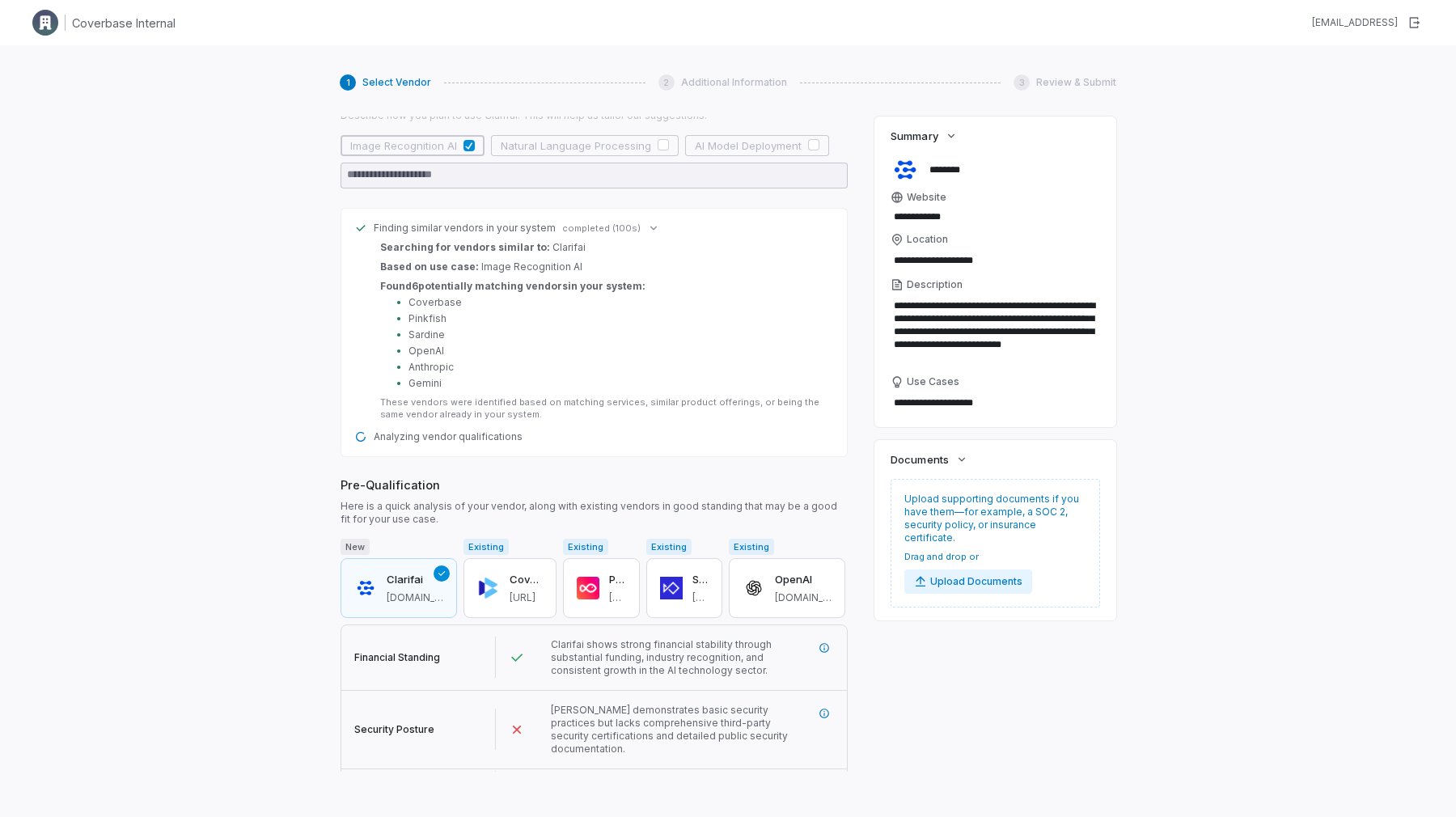
scroll to position [518, 0]
click at [631, 229] on div "Finding similar vendors in your system completed (100s)" at bounding box center [594, 229] width 479 height 13
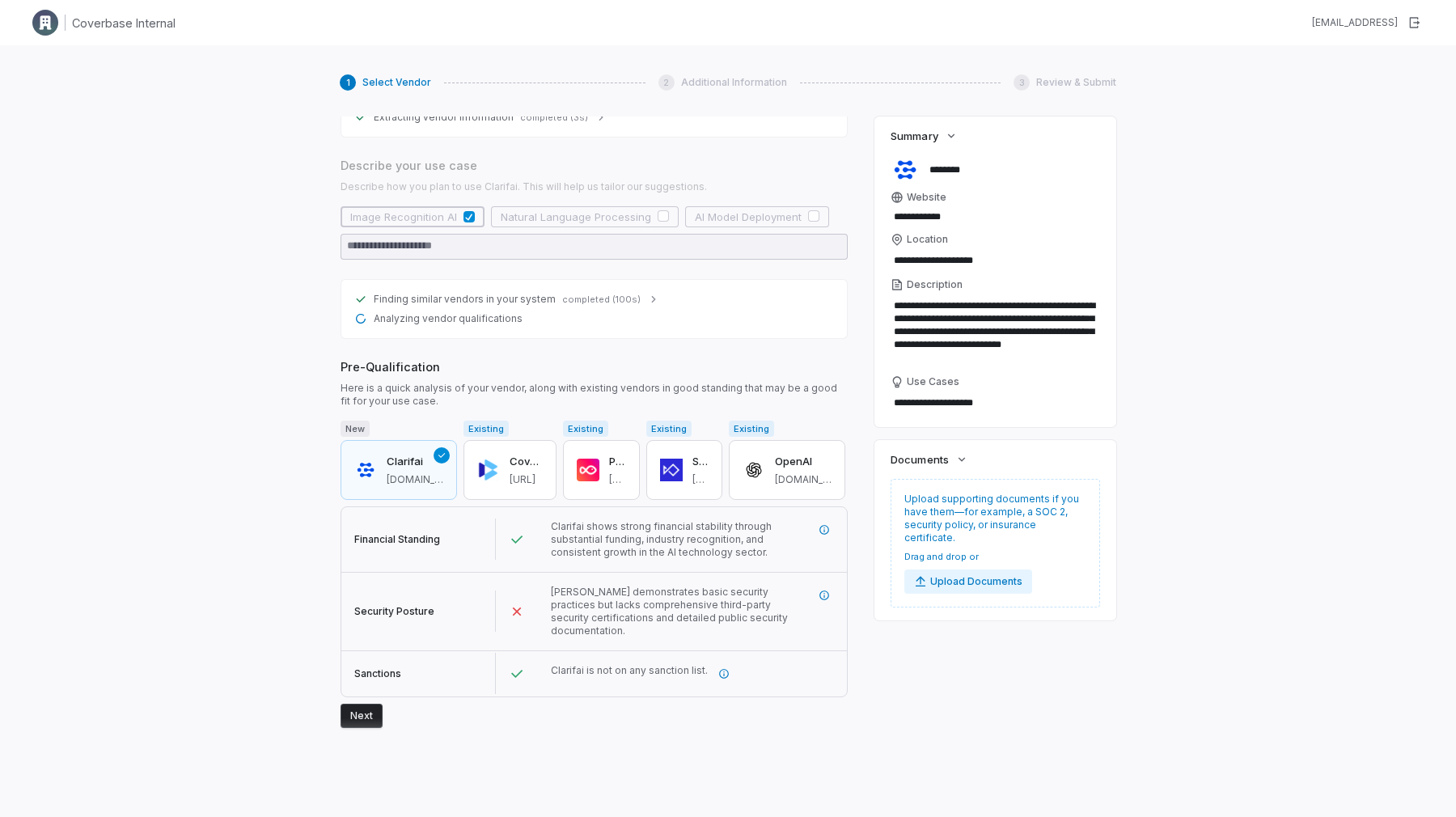
click at [636, 289] on div "Finding similar vendors in your system completed (100s) Analyzing vendor qualif…" at bounding box center [594, 309] width 507 height 60
click at [632, 302] on div "Finding similar vendors in your system completed (100s)" at bounding box center [594, 299] width 479 height 13
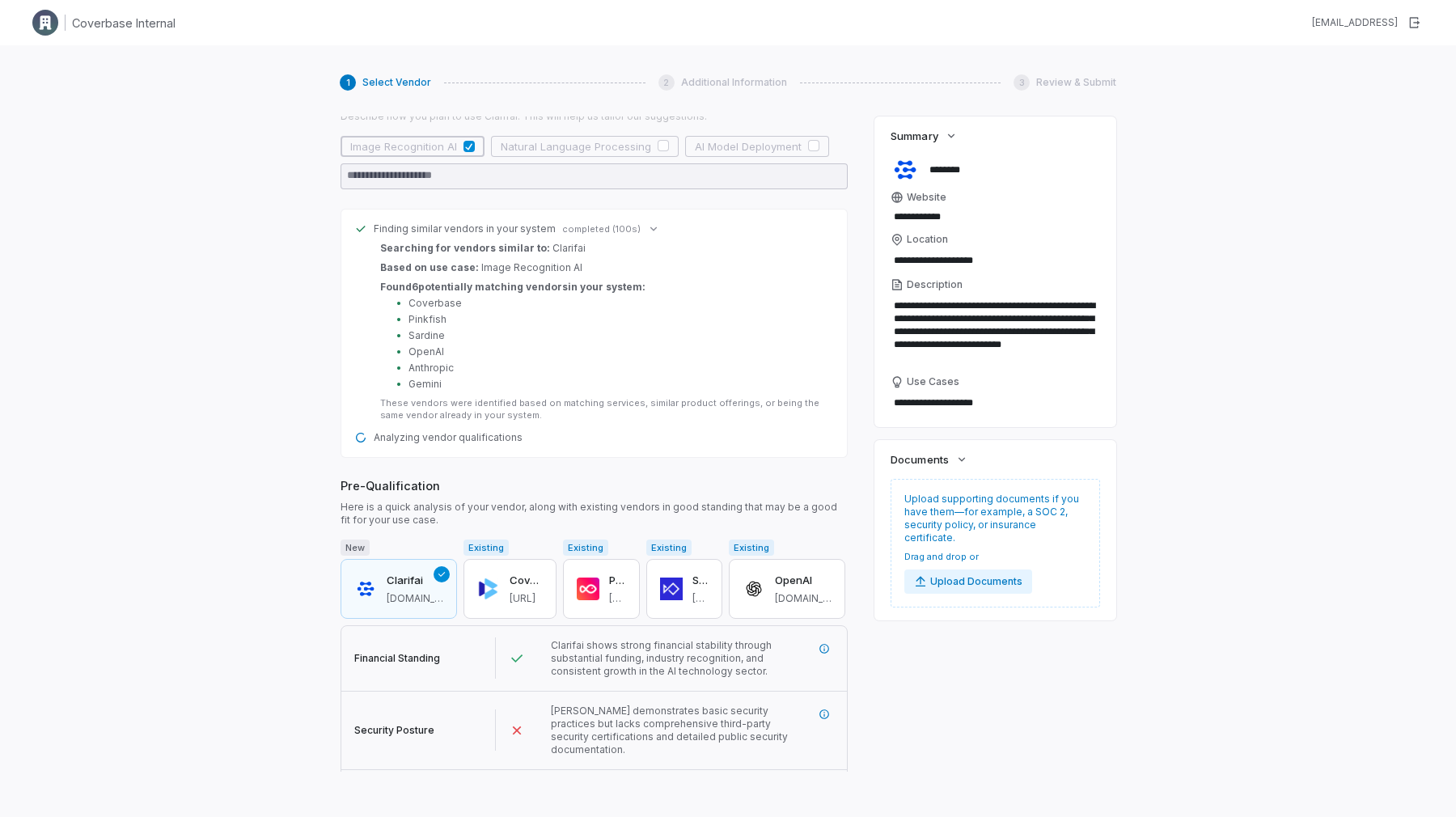
click at [626, 209] on div "Finding similar vendors in your system completed (100s) Searching for vendors s…" at bounding box center [594, 333] width 507 height 250
click at [618, 256] on div "Searching for vendors similar to: Clarifai Based on use case: Image Recognition…" at bounding box center [604, 331] width 448 height 180
click at [618, 225] on span "completed (100s)" at bounding box center [601, 229] width 79 height 12
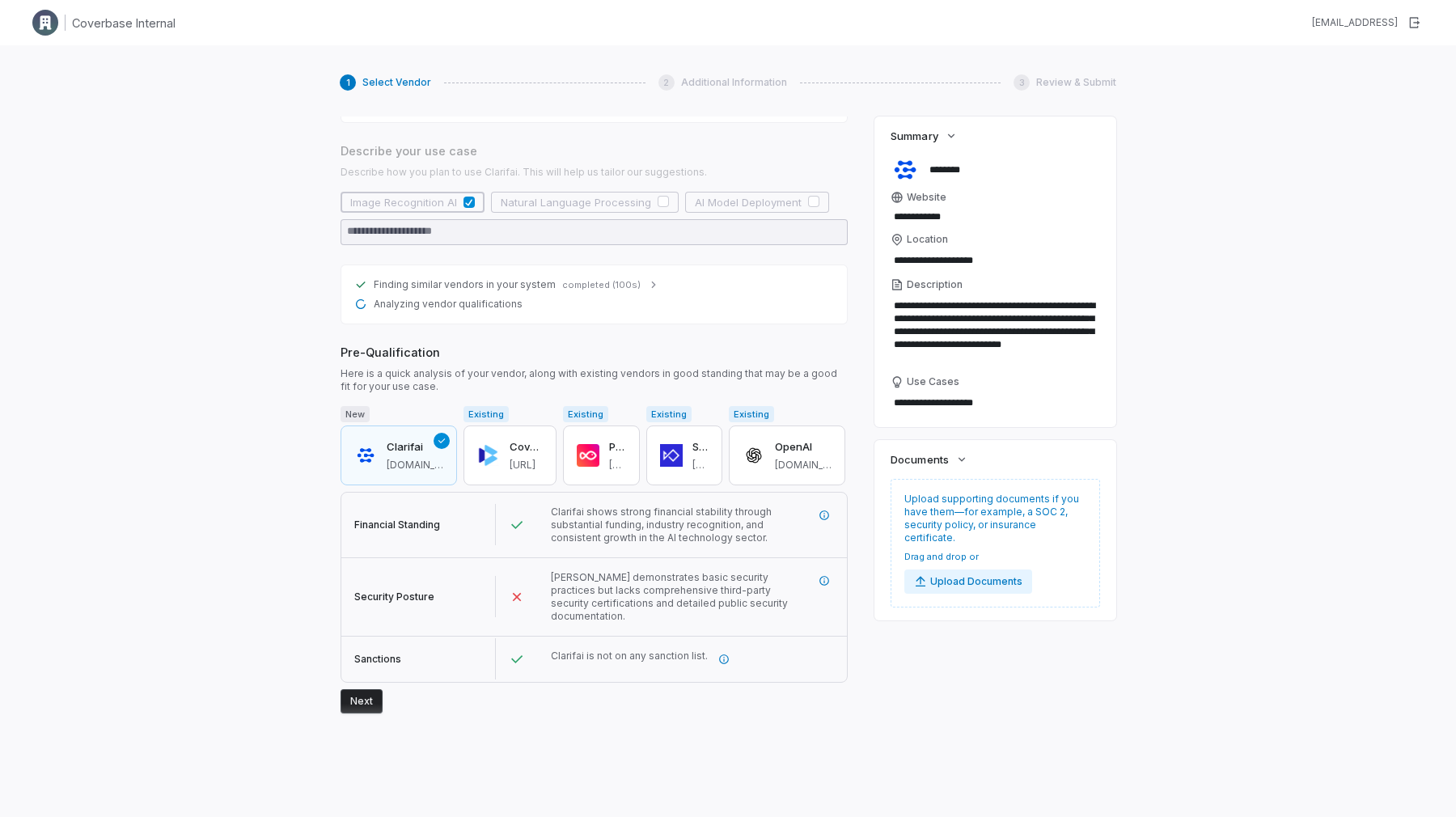
scroll to position [448, 0]
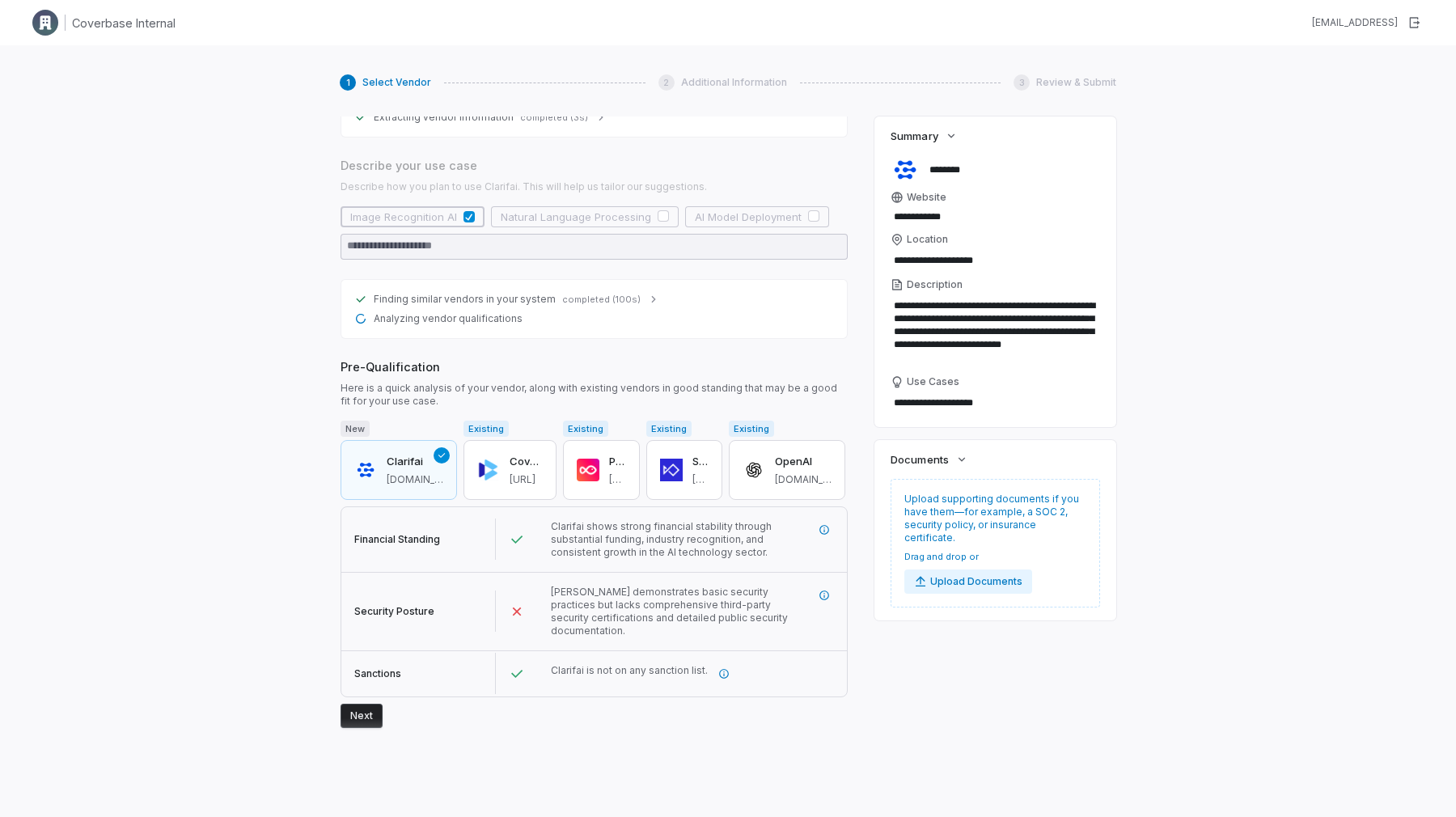
click at [479, 322] on span "Analyzing vendor qualifications" at bounding box center [449, 318] width 149 height 13
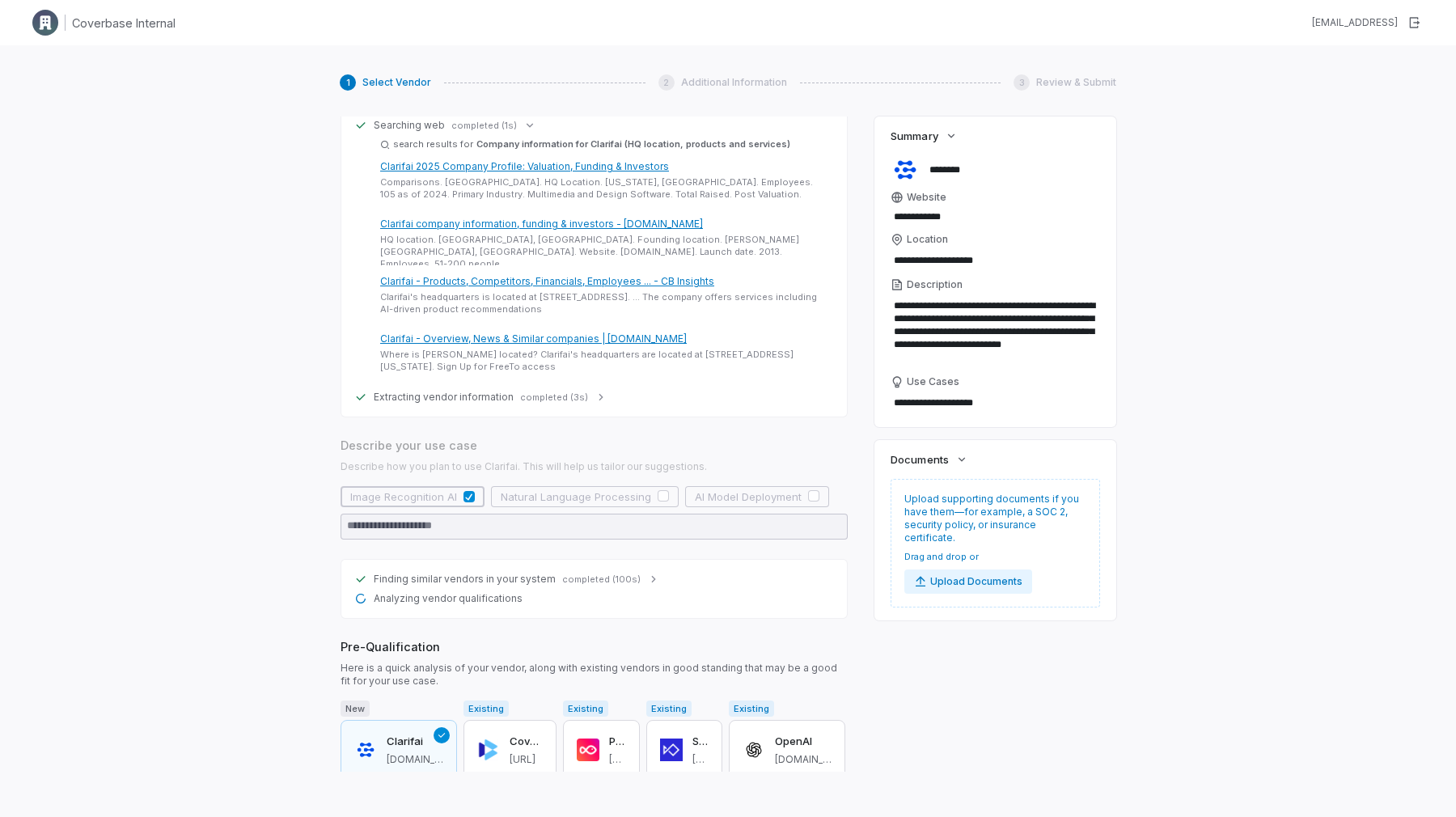
scroll to position [0, 0]
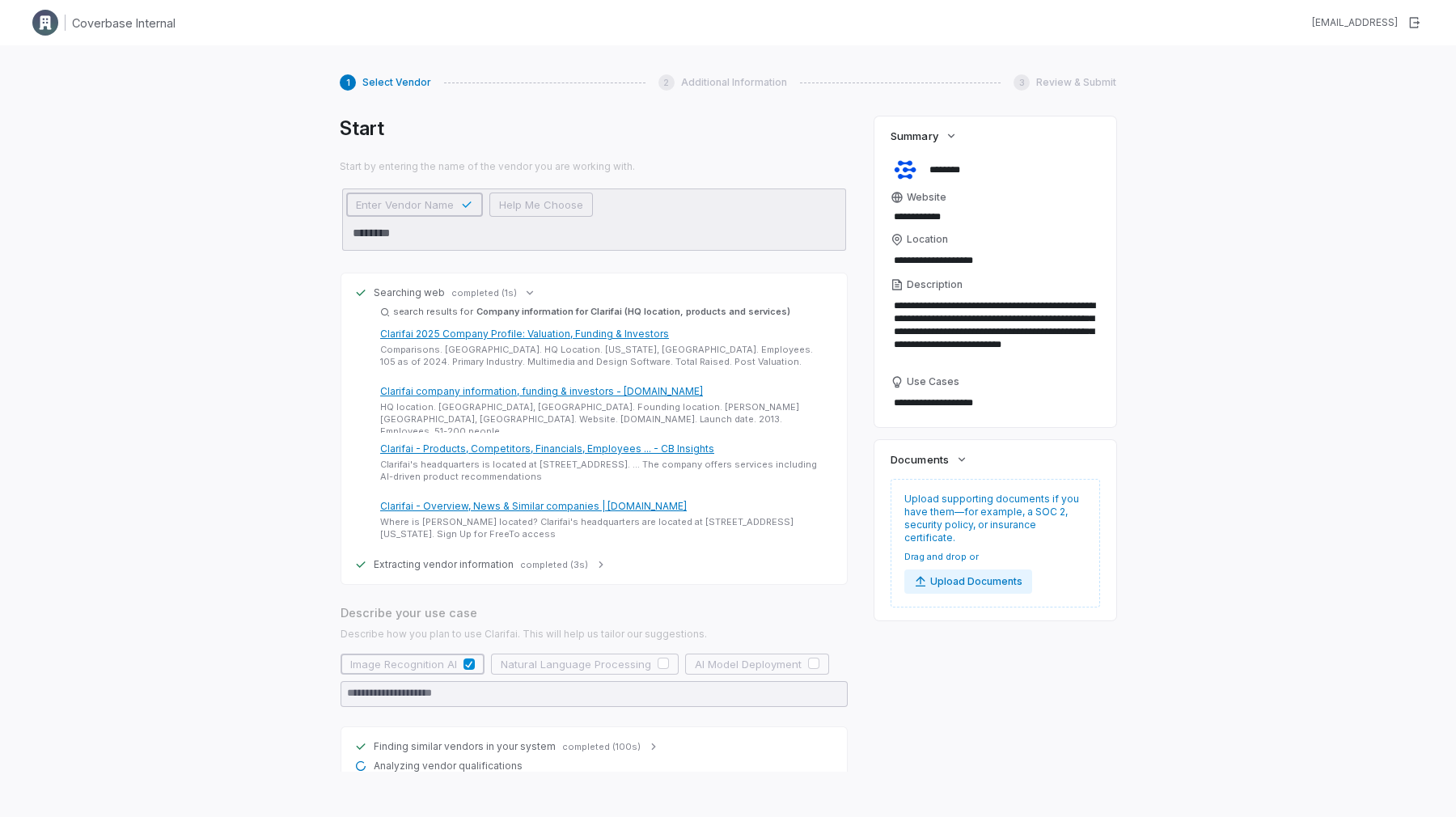
click at [523, 296] on icon at bounding box center [529, 293] width 13 height 13
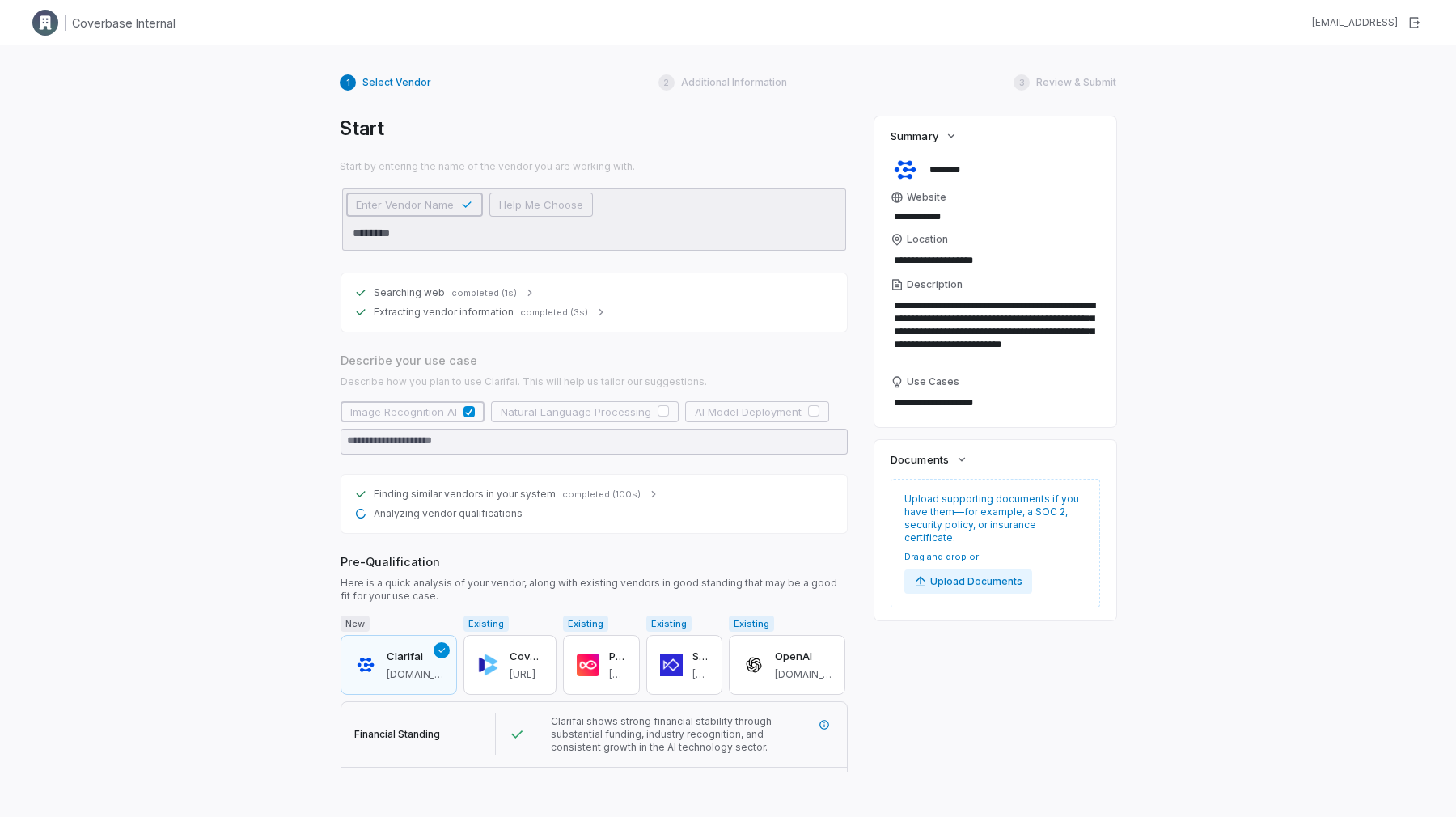
type textarea "*"
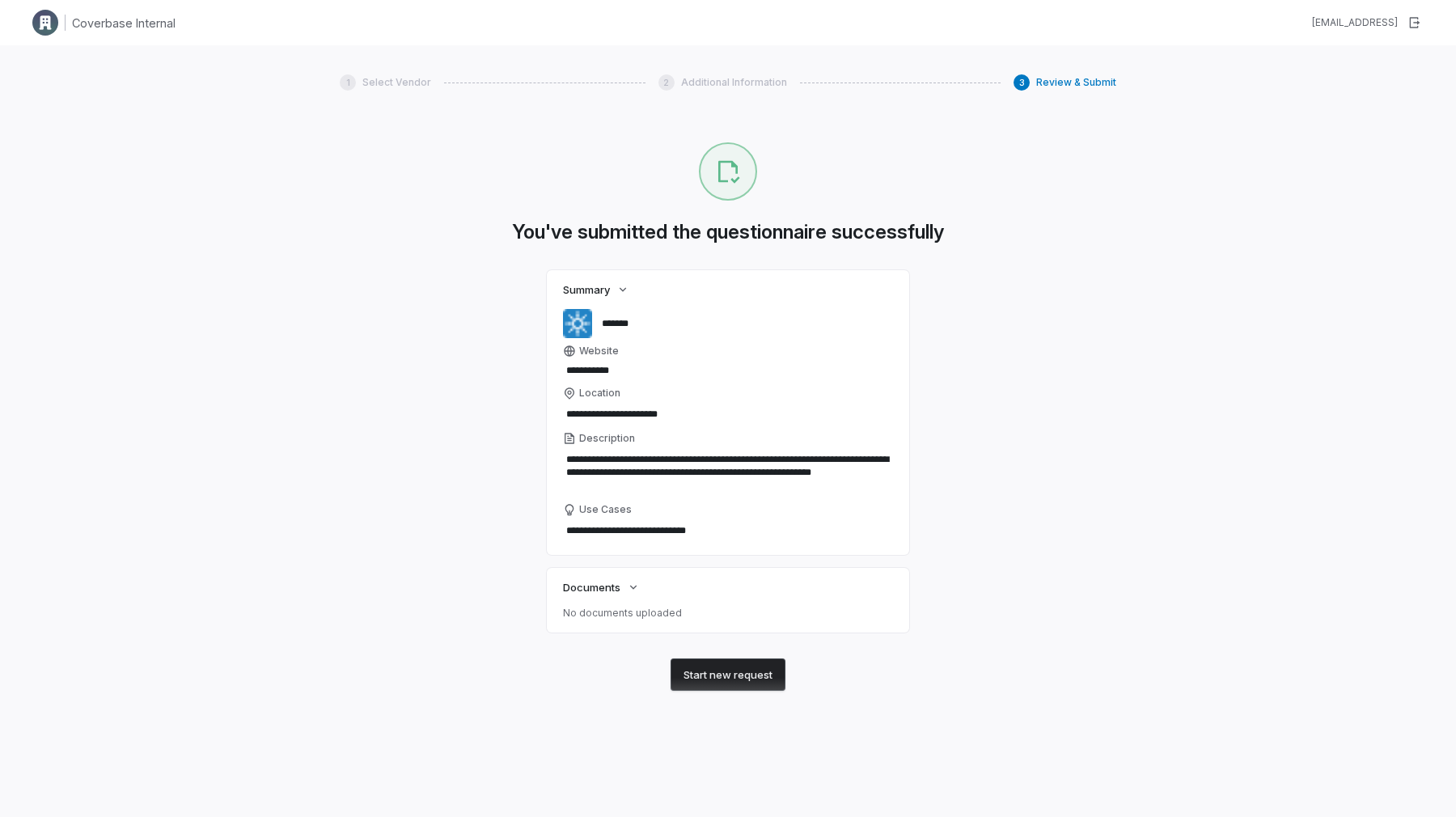
type textarea "*"
